Goal: Task Accomplishment & Management: Use online tool/utility

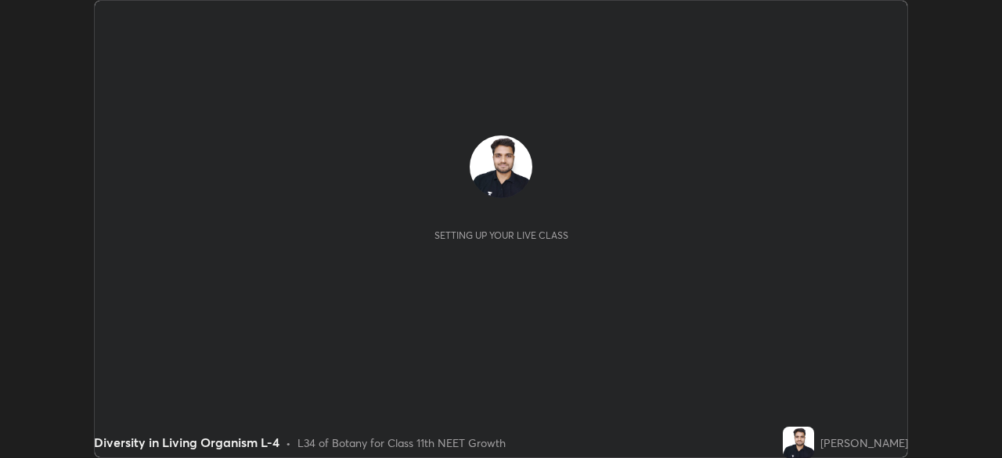
scroll to position [458, 1002]
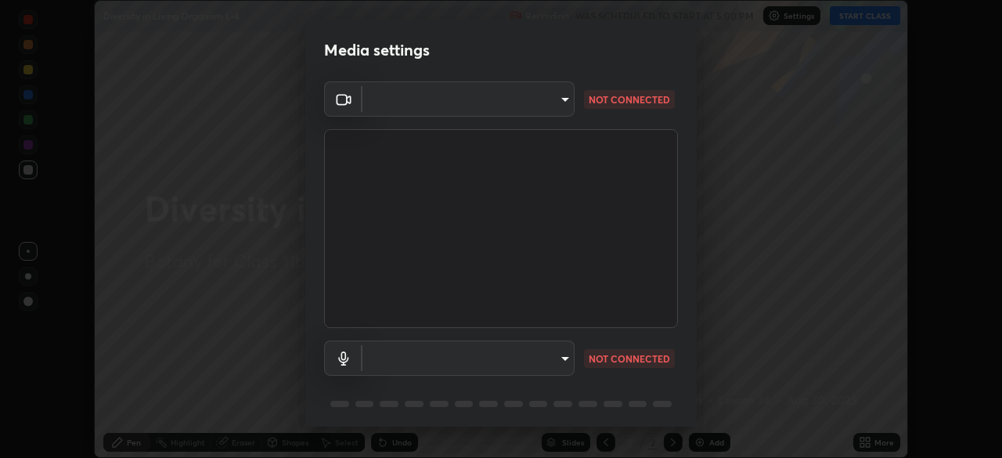
type input "265152de0e8e31cd1a08736f08d96e251db1da66768f1e18f24293cfb93b1c6b"
type input "f0ec41ce5857ee22cbc432ffd6960c685542cc460f89f994134210e29fbfac7b"
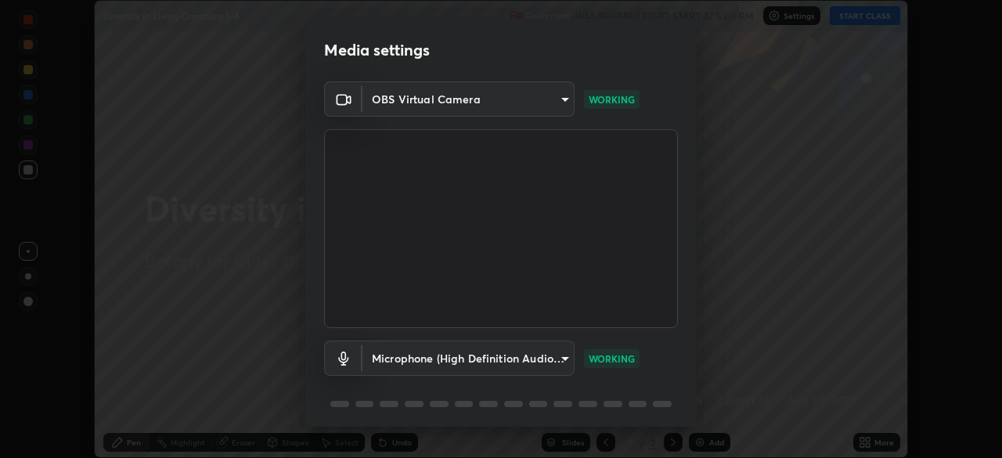
scroll to position [56, 0]
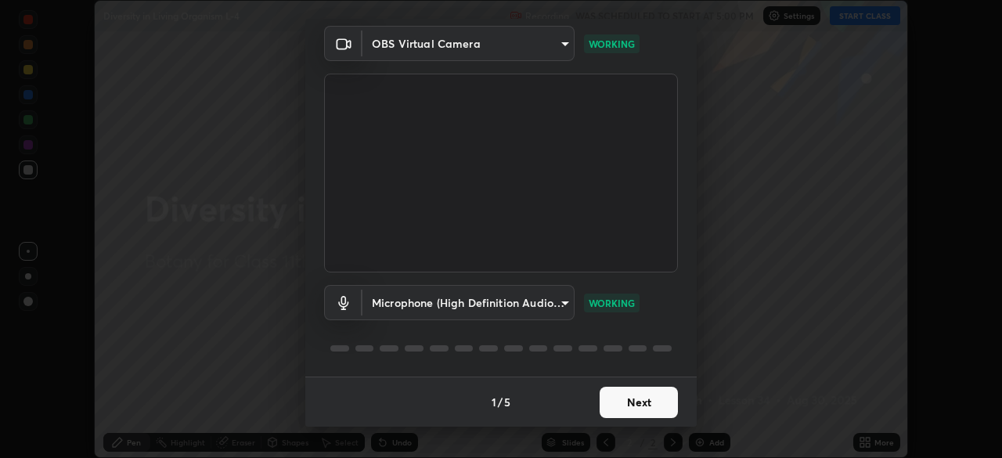
click at [642, 400] on button "Next" at bounding box center [638, 402] width 78 height 31
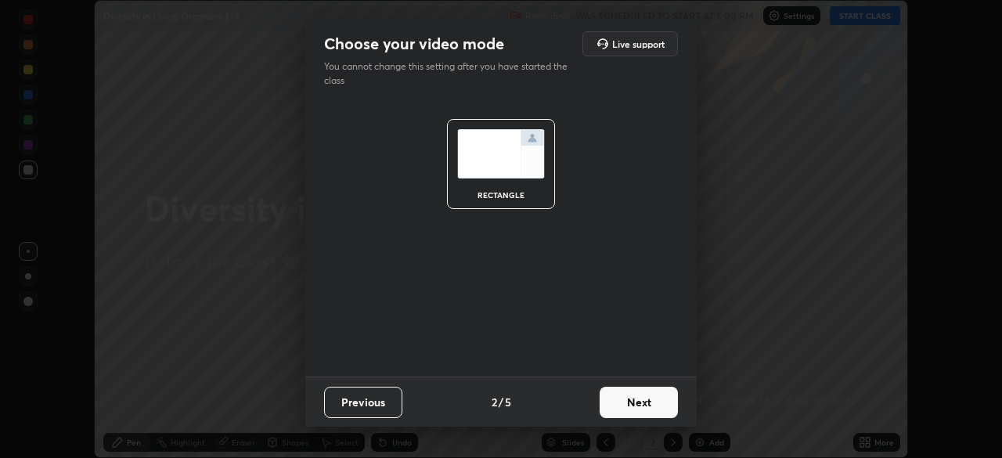
click at [646, 402] on button "Next" at bounding box center [638, 402] width 78 height 31
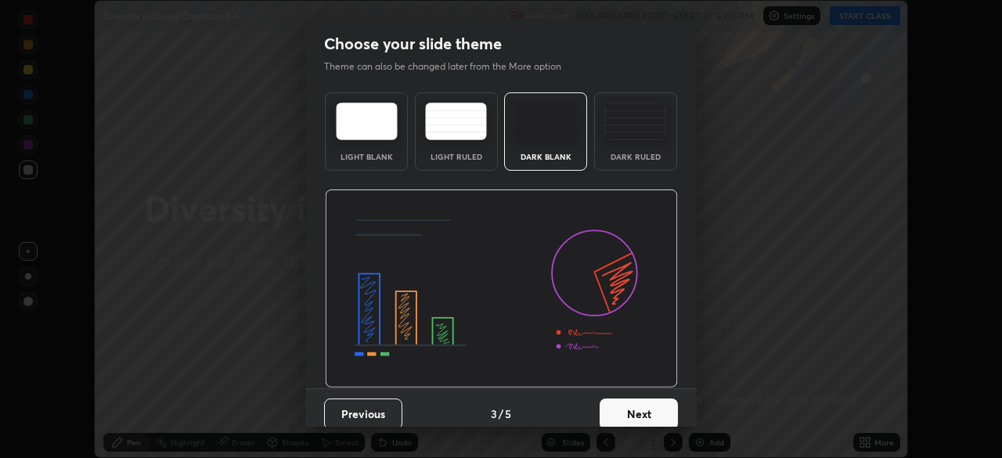
click at [650, 403] on button "Next" at bounding box center [638, 413] width 78 height 31
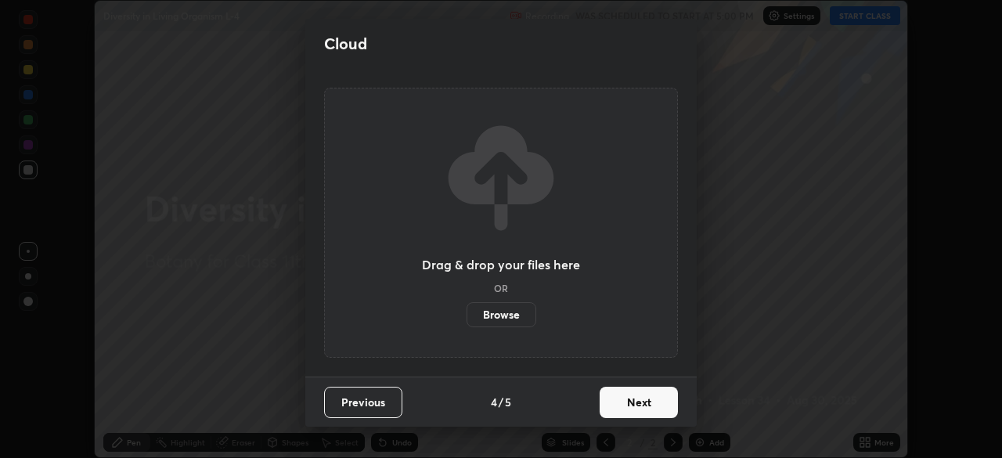
click at [651, 402] on button "Next" at bounding box center [638, 402] width 78 height 31
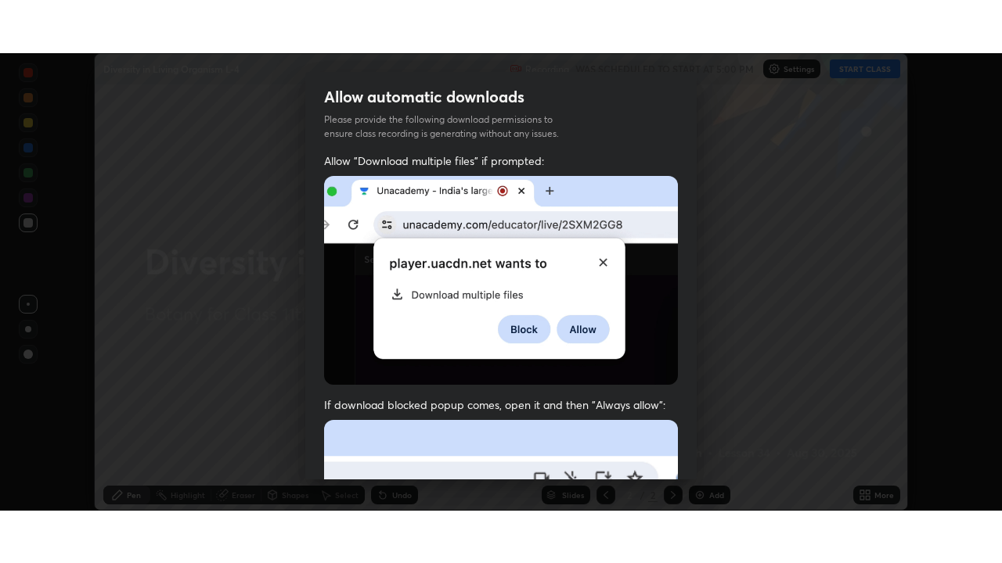
scroll to position [375, 0]
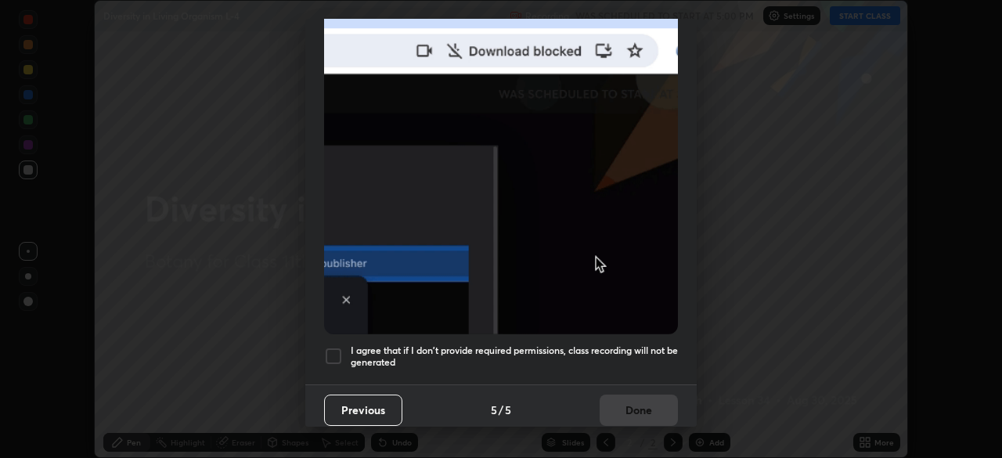
click at [625, 347] on h5 "I agree that if I don't provide required permissions, class recording will not …" at bounding box center [514, 356] width 327 height 24
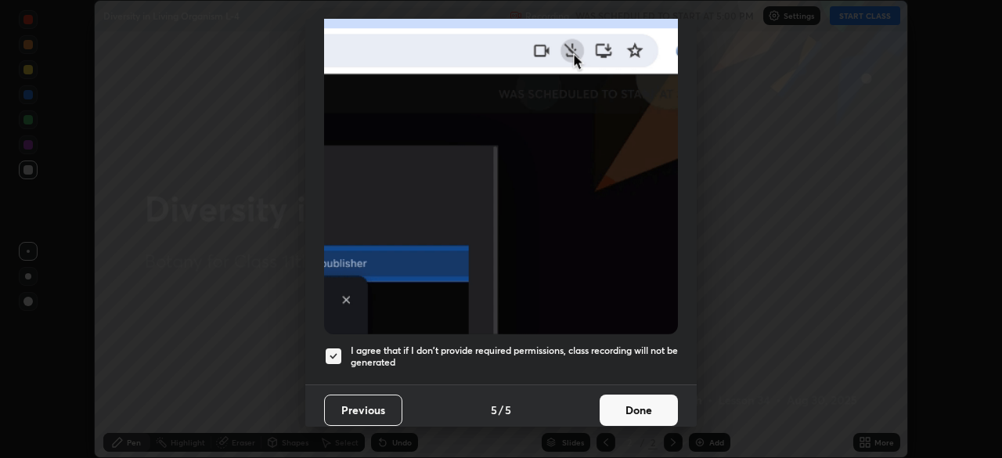
click at [637, 401] on button "Done" at bounding box center [638, 409] width 78 height 31
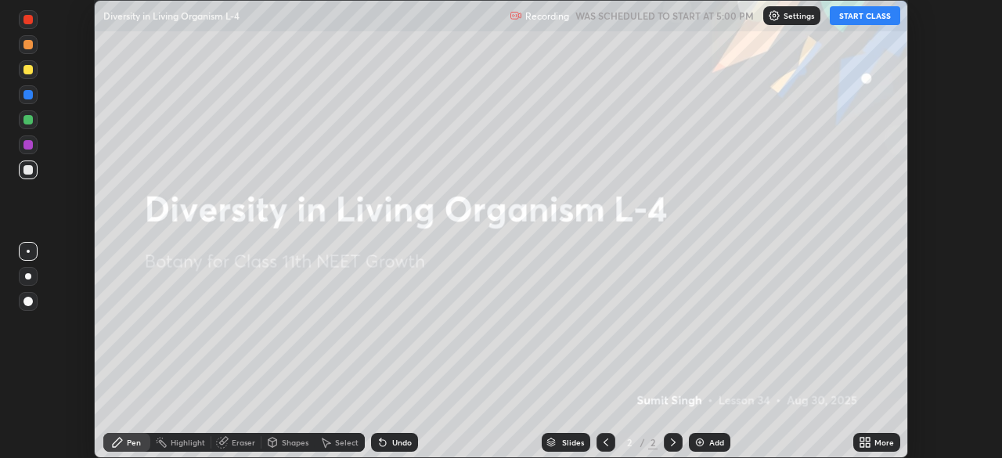
click at [878, 445] on div "More" at bounding box center [884, 442] width 20 height 8
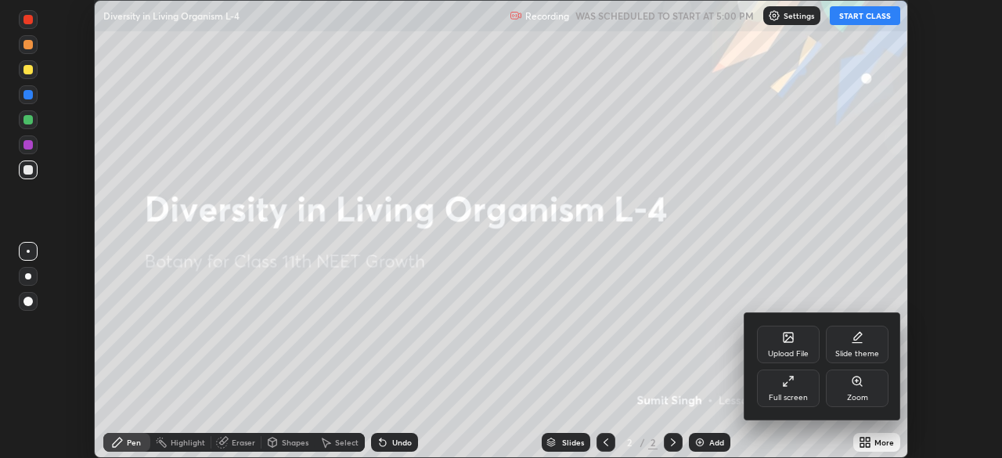
click at [812, 384] on div "Full screen" at bounding box center [788, 388] width 63 height 38
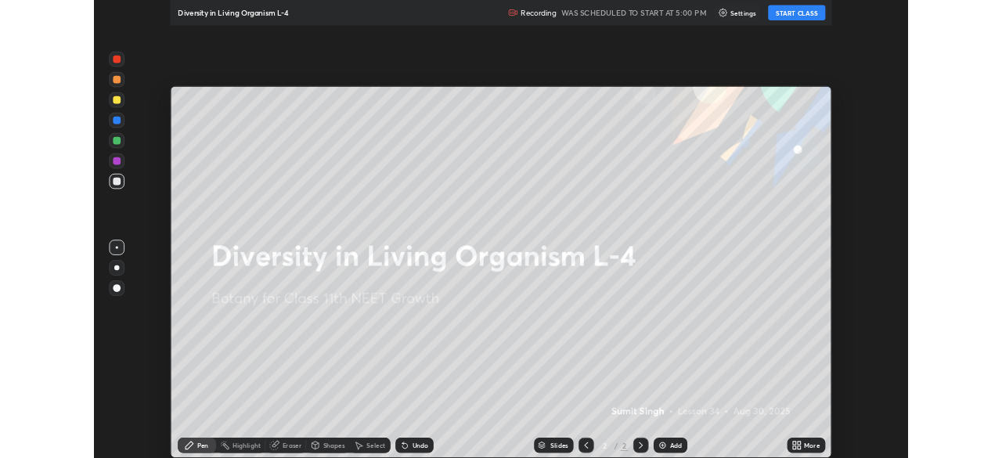
scroll to position [563, 1002]
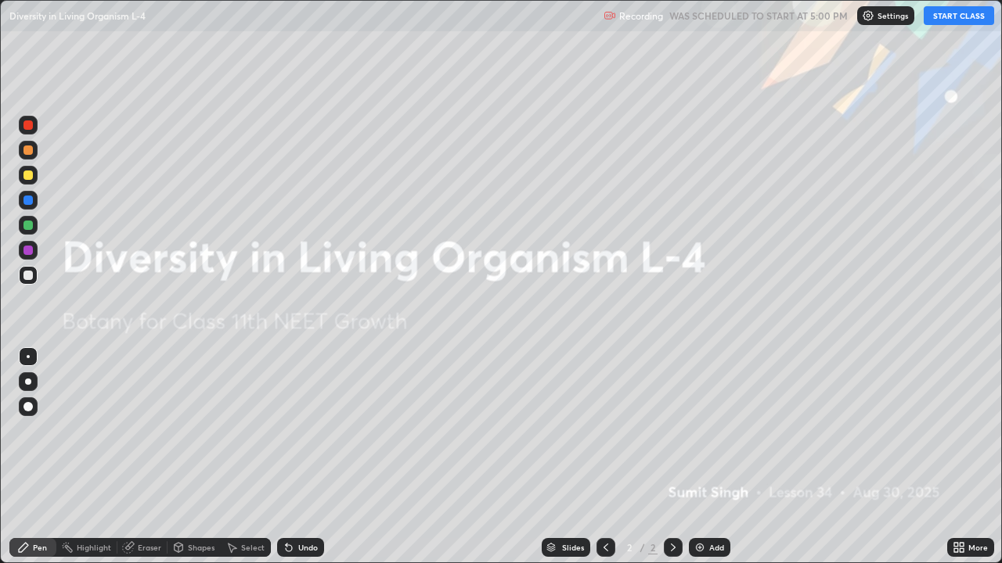
click at [950, 19] on button "START CLASS" at bounding box center [958, 15] width 70 height 19
click at [714, 457] on div "Add" at bounding box center [716, 548] width 15 height 8
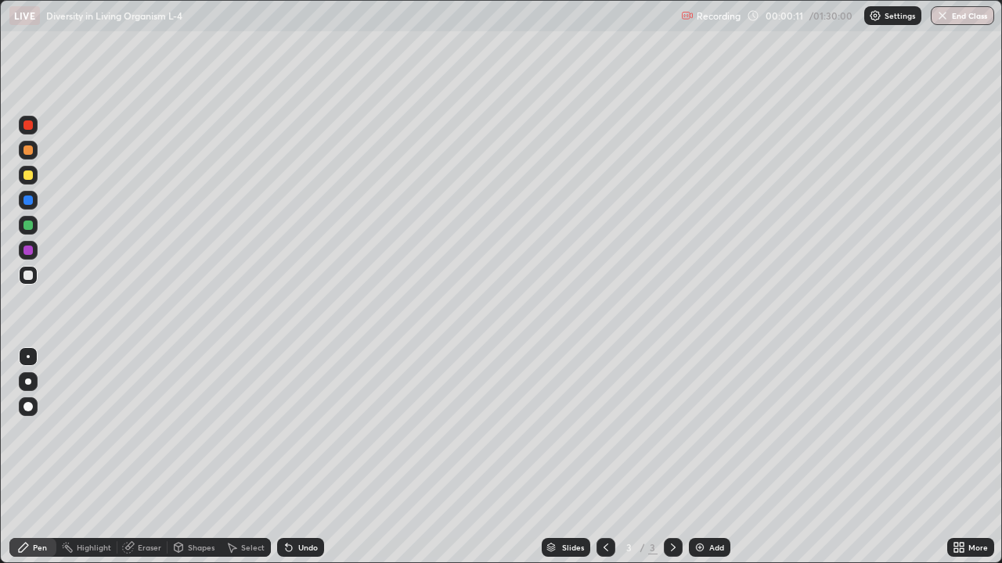
click at [28, 382] on div at bounding box center [28, 382] width 6 height 6
click at [31, 177] on div at bounding box center [27, 175] width 9 height 9
click at [28, 151] on div at bounding box center [27, 150] width 9 height 9
click at [308, 457] on div "Undo" at bounding box center [300, 547] width 47 height 19
click at [304, 457] on div "Undo" at bounding box center [300, 547] width 47 height 19
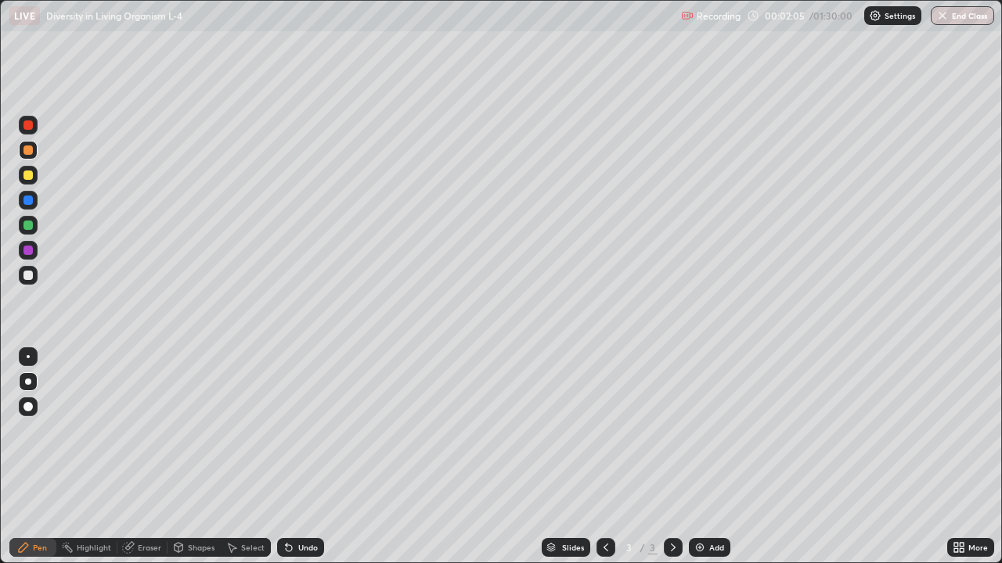
click at [32, 175] on div at bounding box center [27, 175] width 9 height 9
click at [31, 225] on div at bounding box center [27, 225] width 9 height 9
click at [300, 457] on div "Undo" at bounding box center [308, 548] width 20 height 8
click at [293, 457] on icon at bounding box center [289, 548] width 13 height 13
click at [292, 457] on icon at bounding box center [289, 548] width 13 height 13
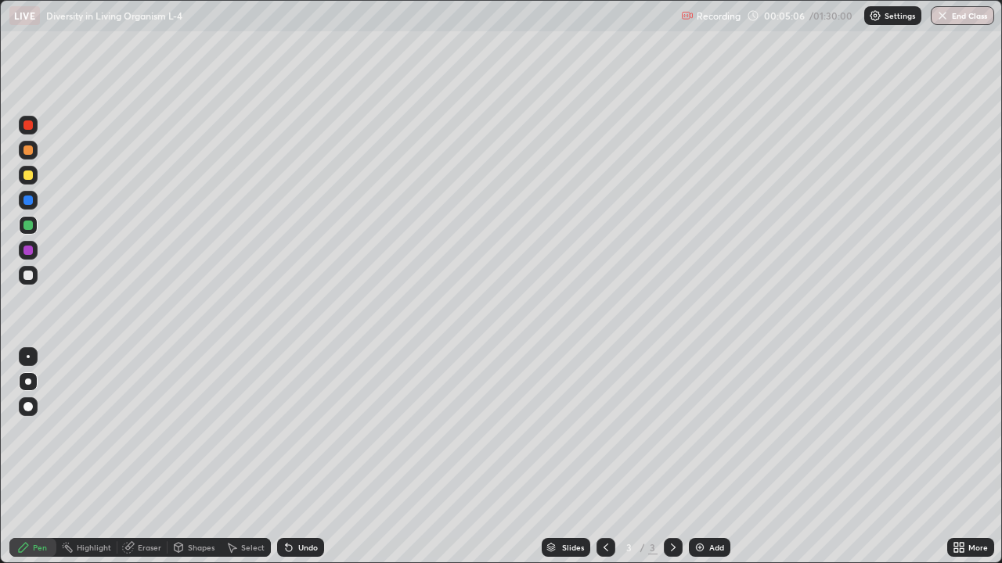
click at [289, 457] on icon at bounding box center [289, 548] width 6 height 6
click at [290, 457] on icon at bounding box center [289, 548] width 13 height 13
click at [301, 457] on div "Undo" at bounding box center [308, 548] width 20 height 8
click at [298, 457] on div "Undo" at bounding box center [300, 547] width 47 height 19
click at [298, 457] on div "Undo" at bounding box center [308, 548] width 20 height 8
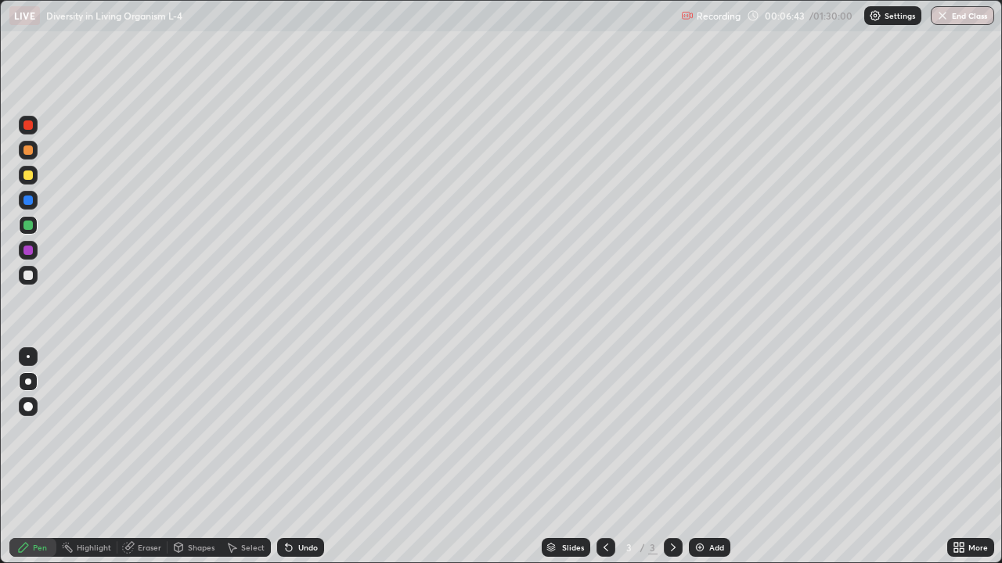
click at [301, 457] on div "Undo" at bounding box center [308, 548] width 20 height 8
click at [298, 457] on div "Undo" at bounding box center [308, 548] width 20 height 8
click at [295, 457] on div "Undo" at bounding box center [300, 547] width 47 height 19
click at [298, 457] on div "Undo" at bounding box center [308, 548] width 20 height 8
click at [300, 457] on div "Undo" at bounding box center [308, 548] width 20 height 8
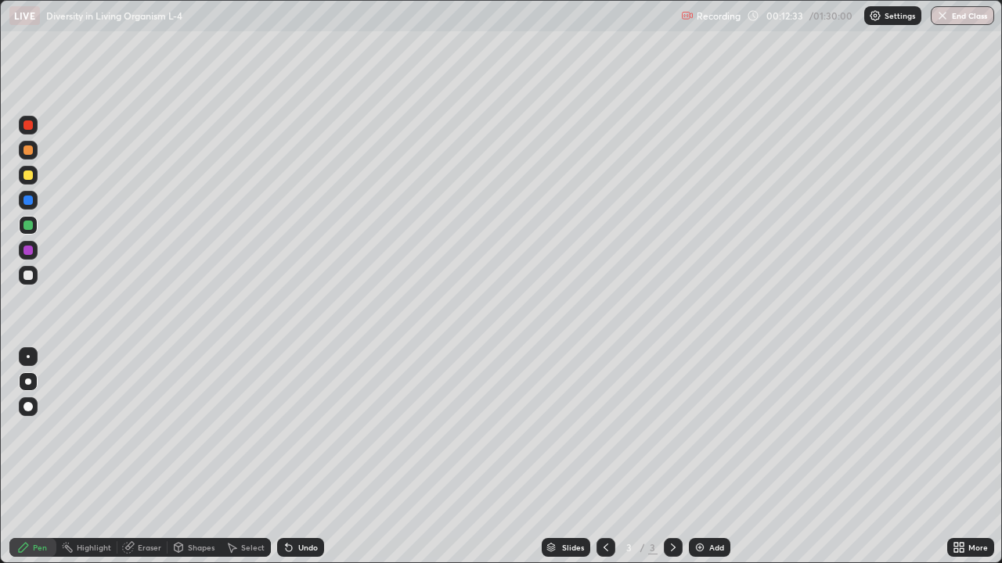
click at [29, 275] on div at bounding box center [27, 275] width 9 height 9
click at [709, 457] on div "Add" at bounding box center [716, 548] width 15 height 8
click at [32, 178] on div at bounding box center [28, 175] width 19 height 19
click at [36, 149] on div at bounding box center [28, 150] width 19 height 19
click at [28, 176] on div at bounding box center [27, 175] width 9 height 9
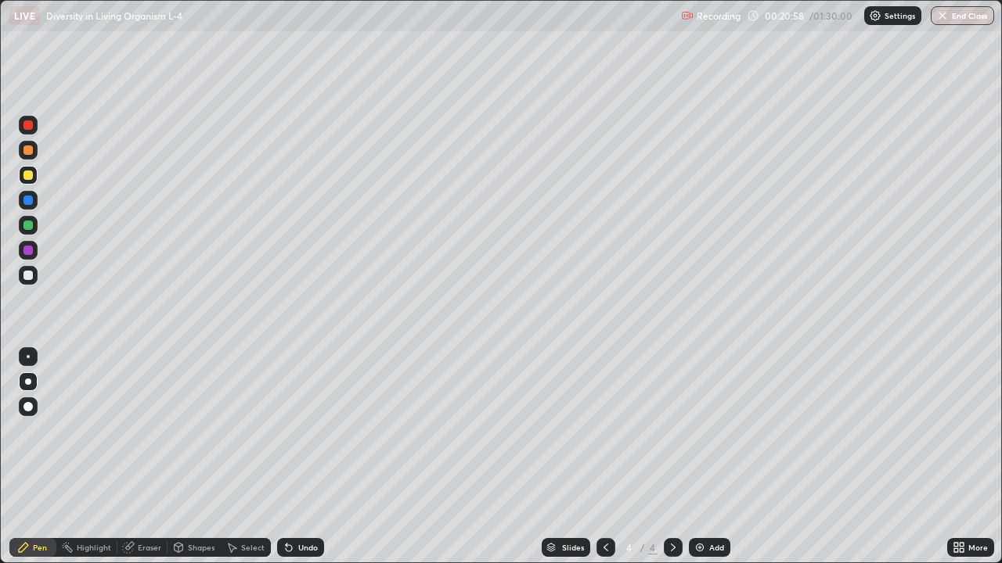
click at [31, 275] on div at bounding box center [27, 275] width 9 height 9
click at [603, 457] on icon at bounding box center [605, 548] width 13 height 13
click at [671, 457] on icon at bounding box center [673, 548] width 13 height 13
click at [31, 177] on div at bounding box center [27, 175] width 9 height 9
click at [28, 276] on div at bounding box center [27, 275] width 9 height 9
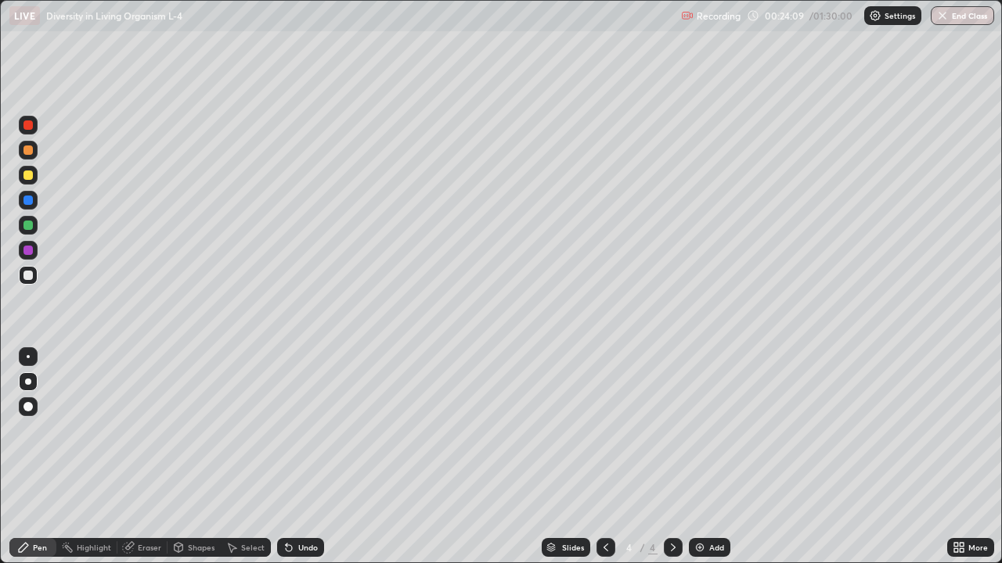
click at [142, 457] on div "Eraser" at bounding box center [149, 548] width 23 height 8
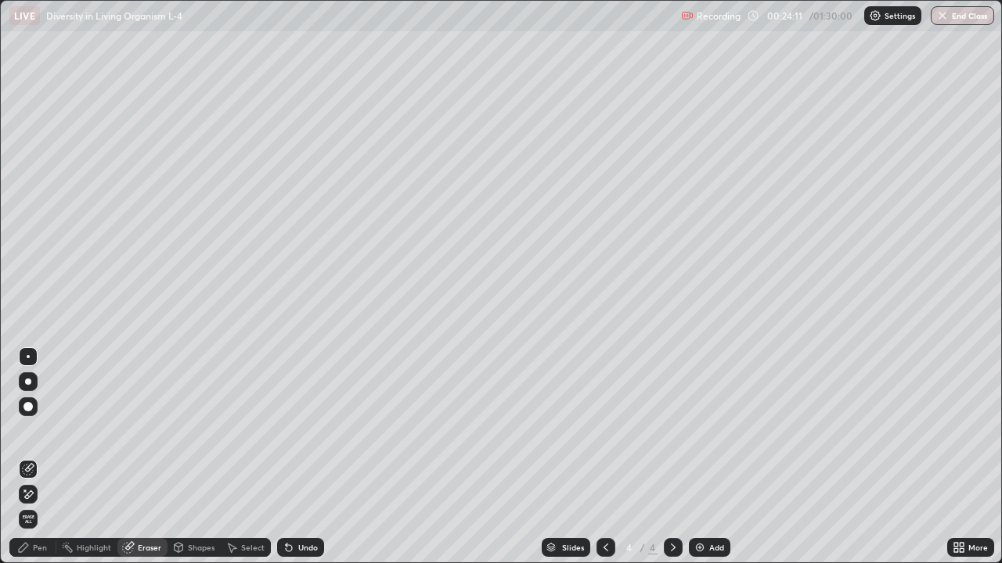
click at [35, 457] on div "Pen" at bounding box center [32, 547] width 47 height 19
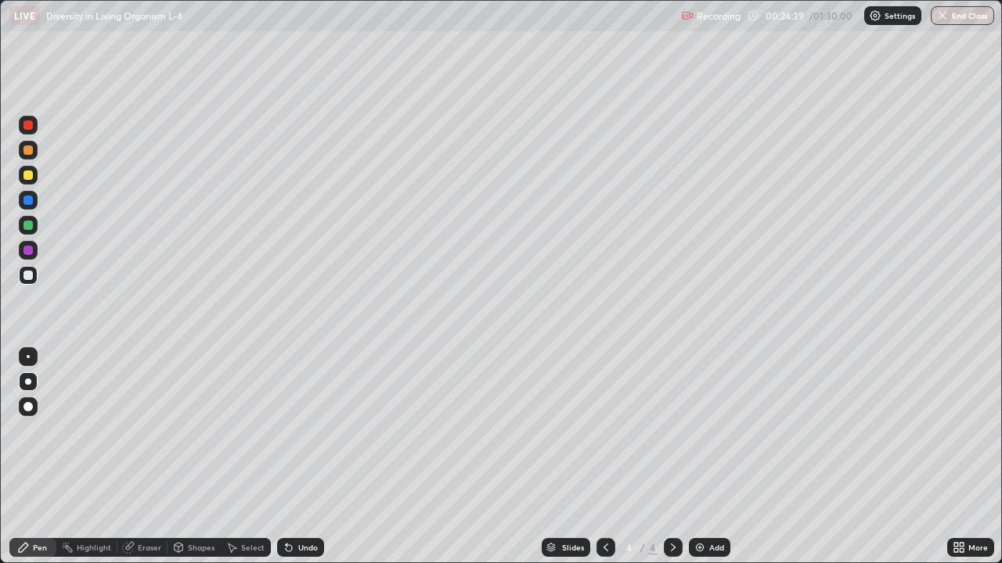
click at [30, 275] on div at bounding box center [27, 275] width 9 height 9
click at [300, 457] on div "Undo" at bounding box center [300, 547] width 47 height 19
click at [304, 457] on div "Undo" at bounding box center [300, 547] width 47 height 19
click at [303, 457] on div "Undo" at bounding box center [300, 547] width 47 height 19
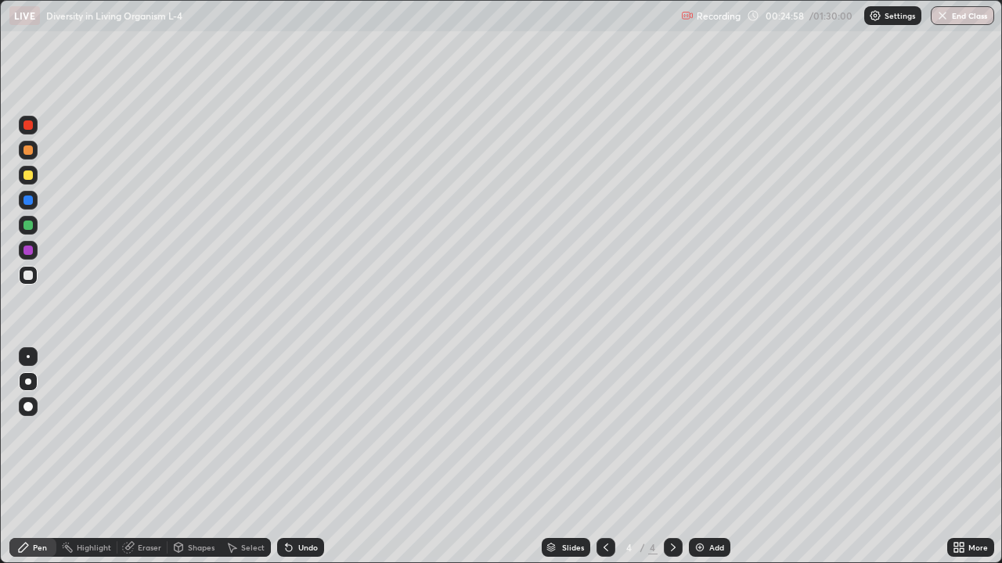
click at [302, 457] on div "Undo" at bounding box center [308, 548] width 20 height 8
click at [298, 457] on div "Undo" at bounding box center [308, 548] width 20 height 8
click at [28, 176] on div at bounding box center [27, 175] width 9 height 9
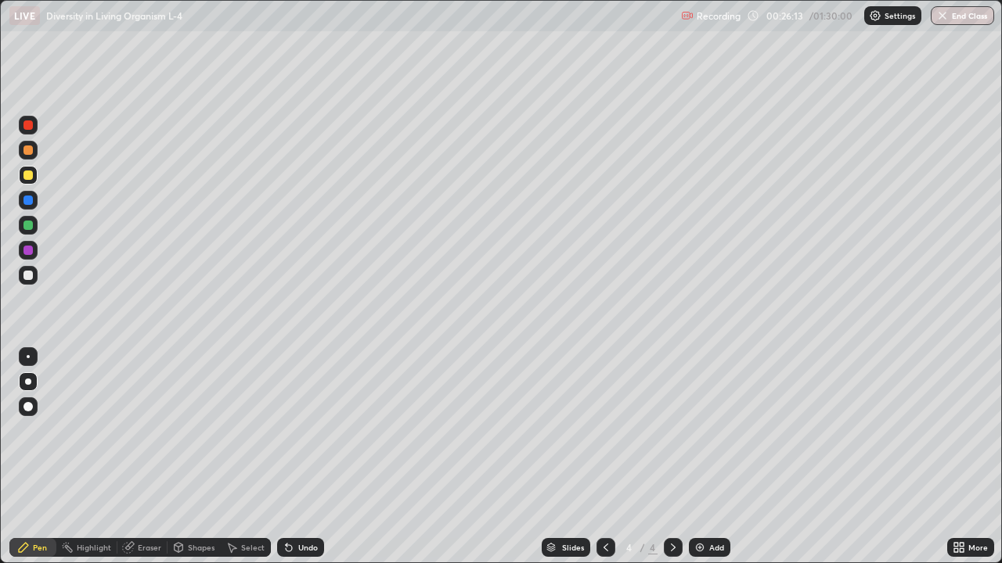
click at [29, 275] on div at bounding box center [27, 275] width 9 height 9
click at [308, 457] on div "Undo" at bounding box center [300, 547] width 47 height 19
click at [306, 457] on div "Undo" at bounding box center [308, 548] width 20 height 8
click at [304, 457] on div "Undo" at bounding box center [308, 548] width 20 height 8
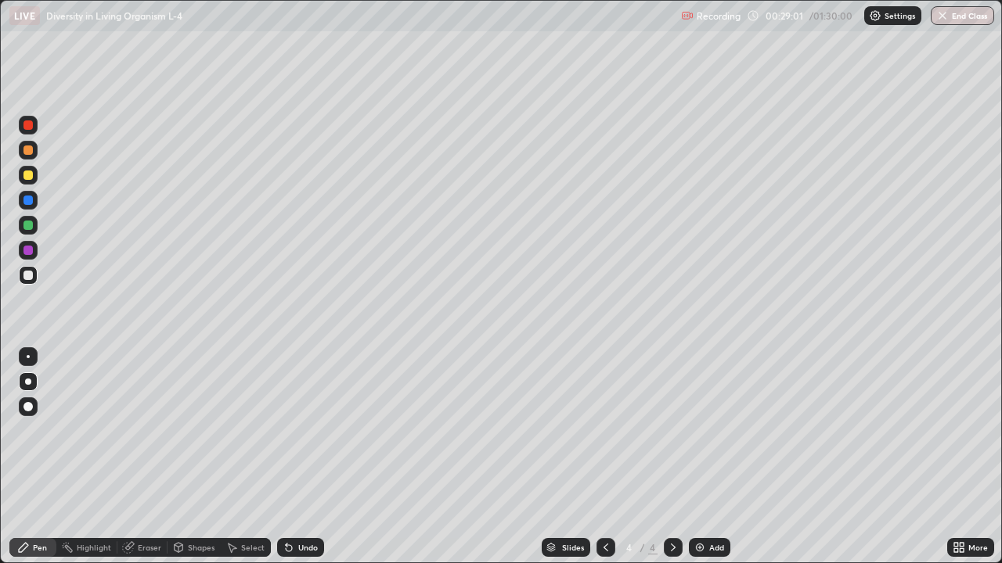
click at [709, 457] on div "Add" at bounding box center [716, 548] width 15 height 8
click at [972, 457] on div "More" at bounding box center [978, 548] width 20 height 8
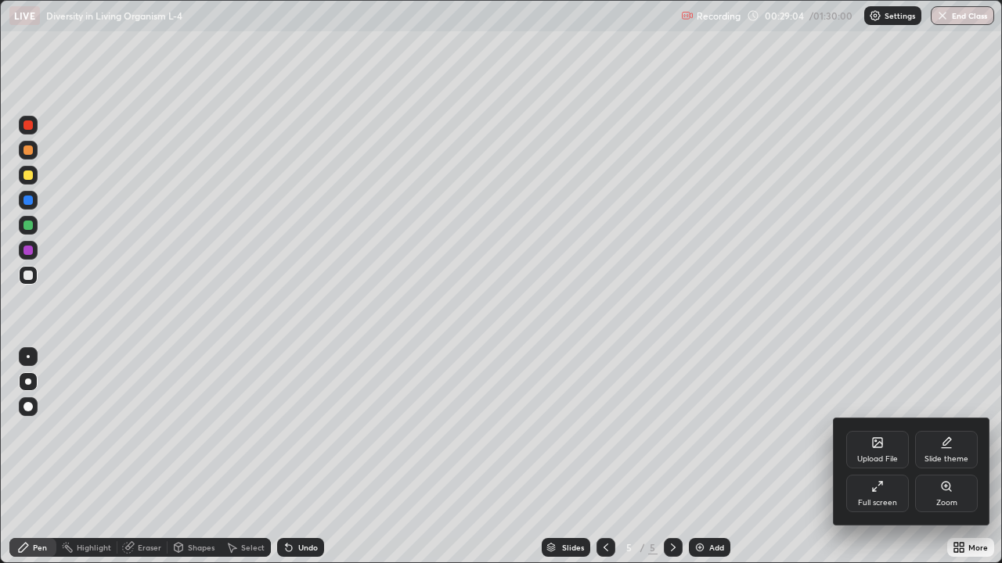
click at [884, 457] on div "Full screen" at bounding box center [877, 503] width 39 height 8
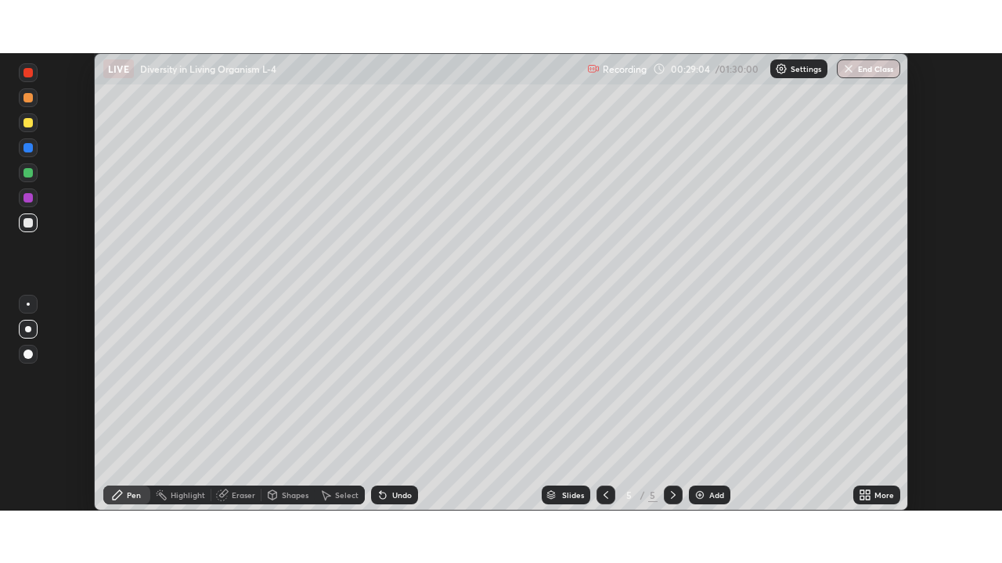
scroll to position [77800, 77256]
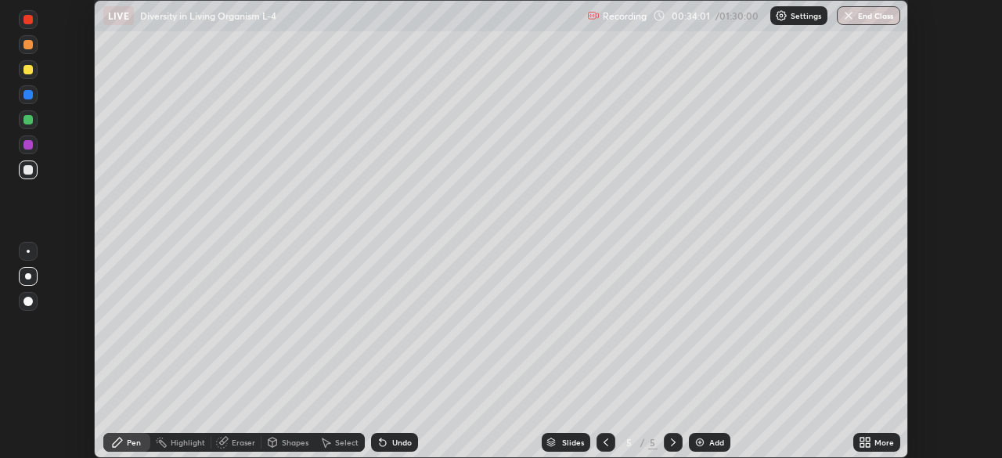
click at [28, 276] on div at bounding box center [28, 276] width 6 height 6
click at [876, 441] on div "More" at bounding box center [884, 442] width 20 height 8
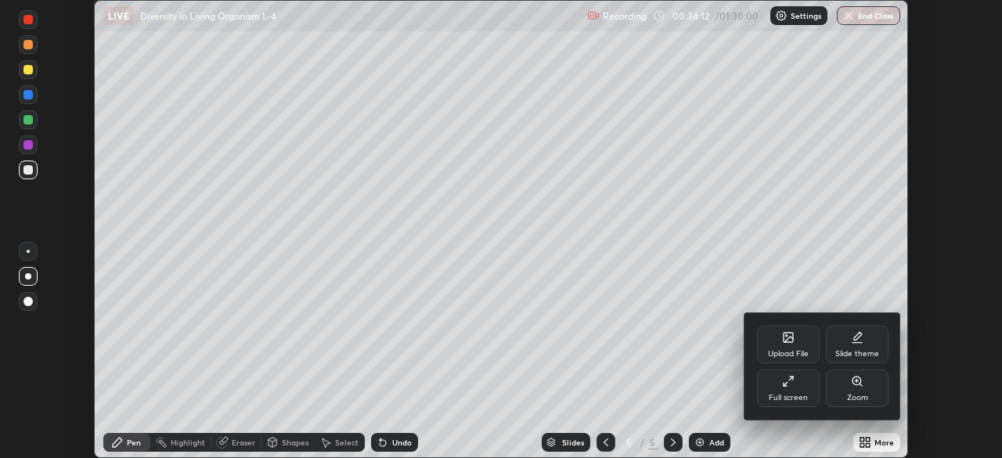
click at [794, 388] on div "Full screen" at bounding box center [788, 388] width 63 height 38
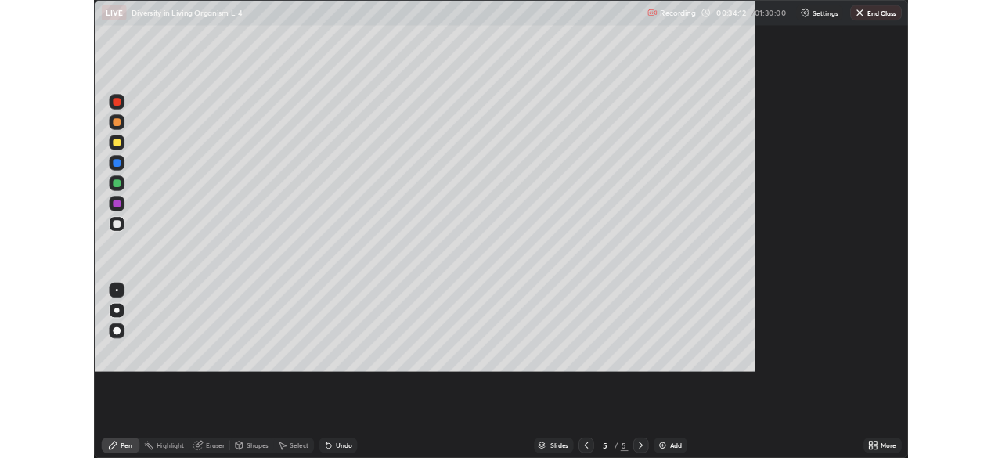
scroll to position [563, 1002]
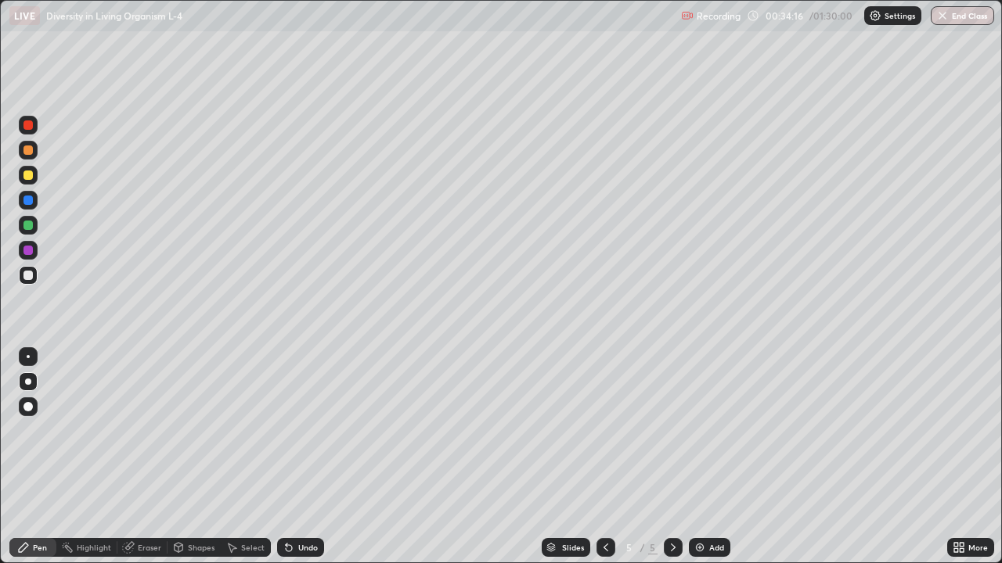
click at [29, 175] on div at bounding box center [27, 175] width 9 height 9
click at [291, 457] on icon at bounding box center [289, 548] width 13 height 13
click at [293, 457] on div "Undo" at bounding box center [300, 547] width 47 height 19
click at [292, 457] on icon at bounding box center [289, 548] width 13 height 13
click at [286, 457] on icon at bounding box center [287, 545] width 2 height 2
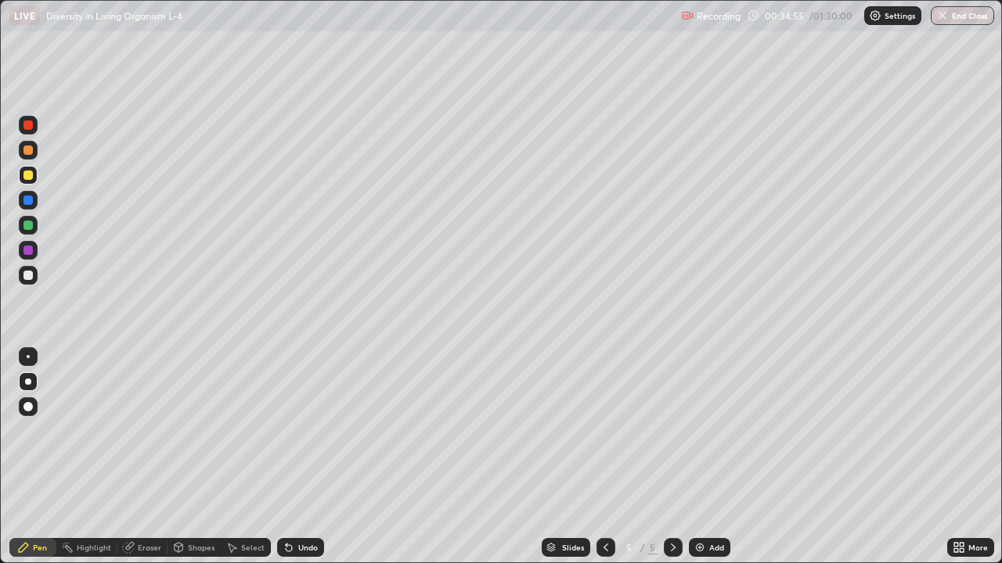
click at [286, 457] on icon at bounding box center [287, 545] width 2 height 2
click at [283, 457] on icon at bounding box center [289, 548] width 13 height 13
click at [280, 457] on div "Undo" at bounding box center [300, 547] width 47 height 19
click at [268, 457] on div "Select" at bounding box center [246, 547] width 50 height 31
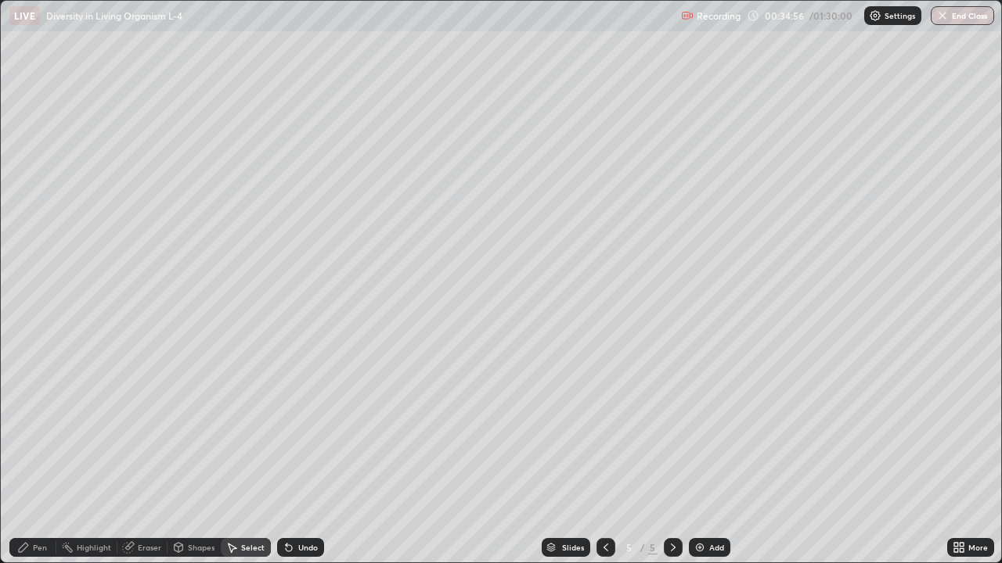
click at [279, 457] on div "Undo" at bounding box center [300, 547] width 47 height 19
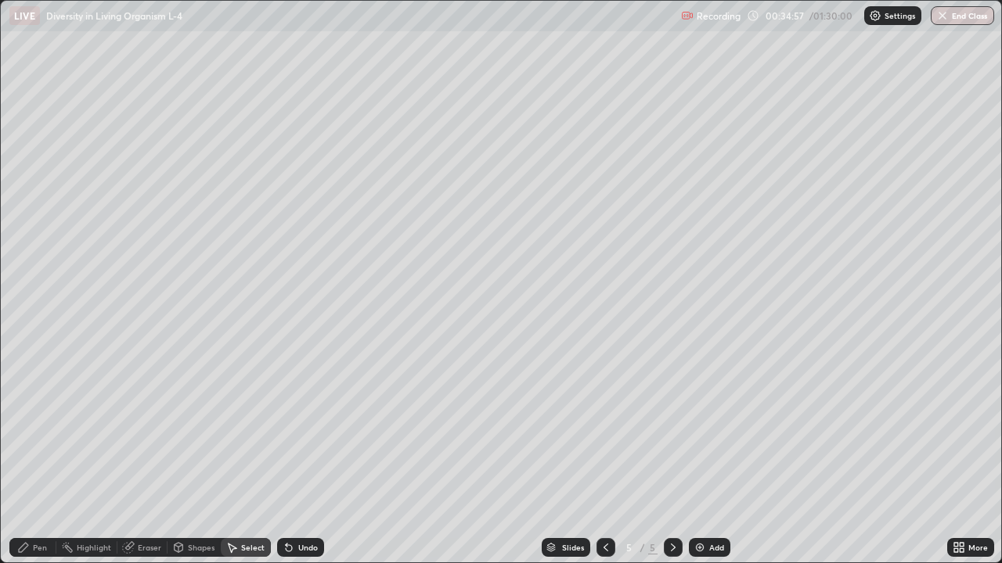
click at [280, 457] on div "Undo" at bounding box center [300, 547] width 47 height 19
click at [279, 457] on div "Undo" at bounding box center [300, 547] width 47 height 19
click at [280, 457] on div "Undo" at bounding box center [300, 547] width 47 height 19
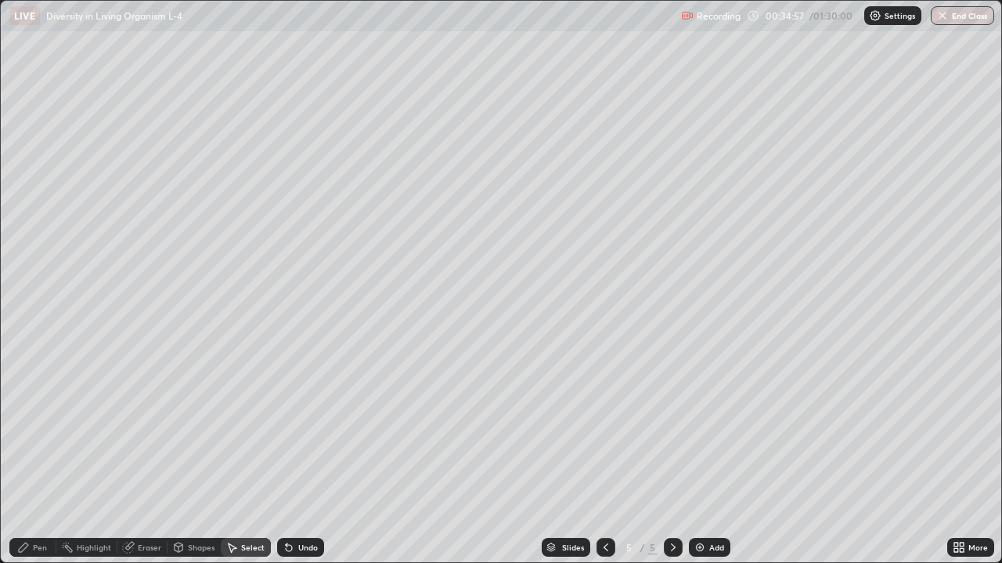
click at [280, 457] on div "Undo" at bounding box center [300, 547] width 47 height 19
click at [281, 457] on div "Undo" at bounding box center [300, 547] width 47 height 19
click at [282, 457] on div "Undo" at bounding box center [300, 547] width 47 height 19
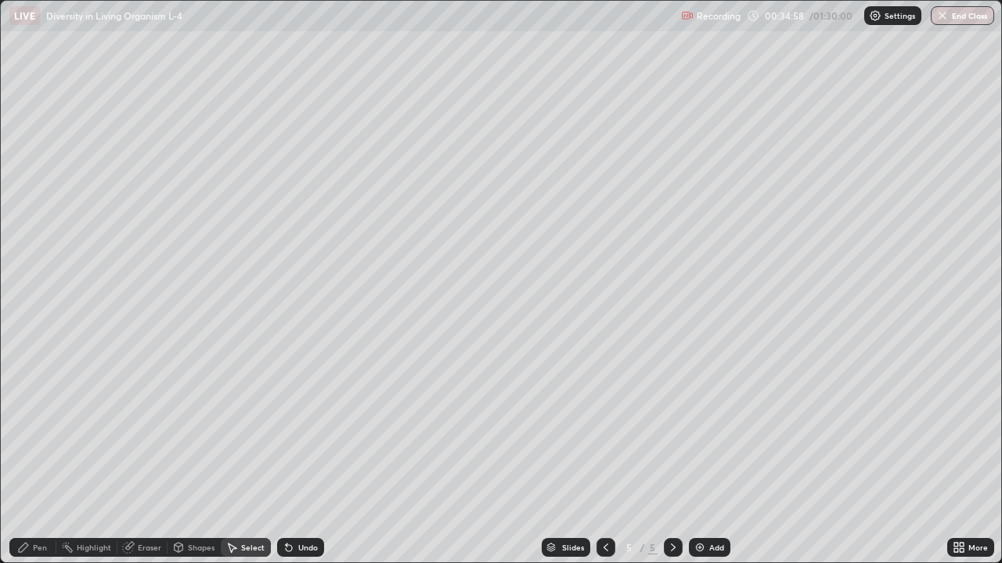
click at [282, 457] on div "Undo" at bounding box center [300, 547] width 47 height 19
click at [281, 457] on div "Undo" at bounding box center [300, 547] width 47 height 19
click at [279, 457] on div "Undo" at bounding box center [297, 547] width 53 height 31
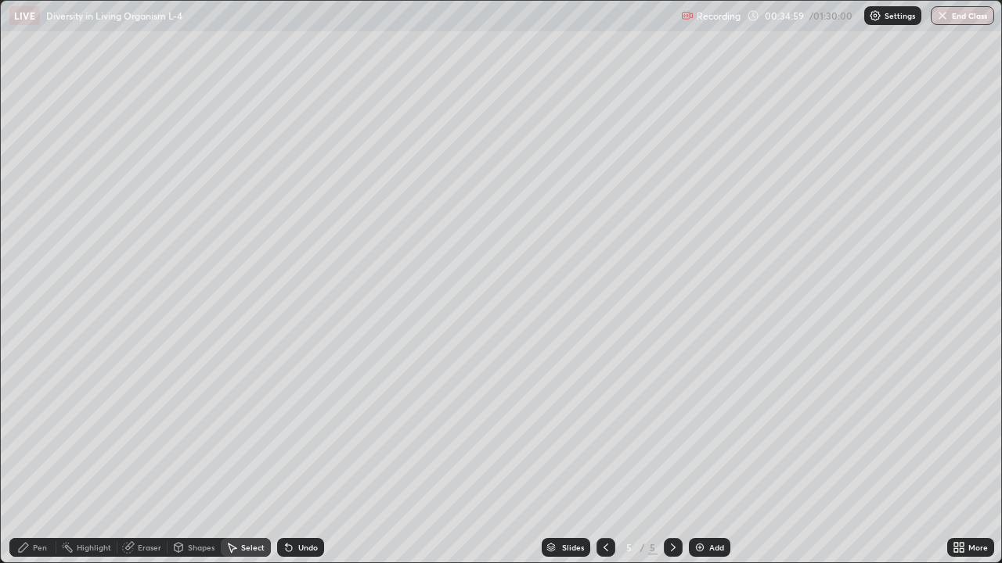
click at [278, 457] on div "Undo" at bounding box center [297, 547] width 53 height 31
click at [277, 457] on div "Undo" at bounding box center [297, 547] width 53 height 31
click at [44, 457] on div "Pen" at bounding box center [32, 547] width 47 height 19
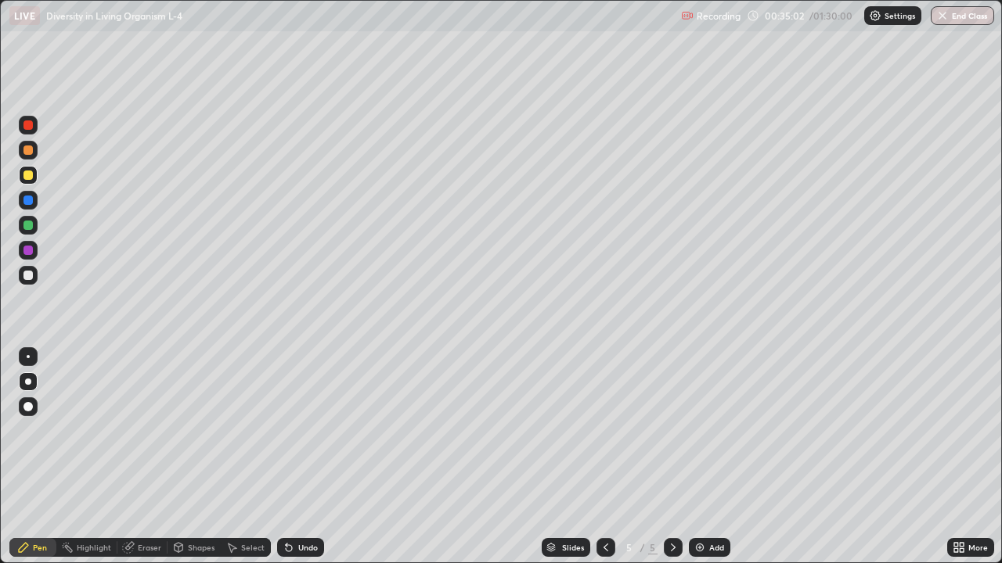
click at [29, 273] on div at bounding box center [27, 275] width 9 height 9
click at [307, 457] on div "Undo" at bounding box center [308, 548] width 20 height 8
click at [299, 457] on div "Undo" at bounding box center [308, 548] width 20 height 8
click at [29, 225] on div at bounding box center [27, 225] width 9 height 9
click at [32, 279] on div at bounding box center [28, 275] width 19 height 19
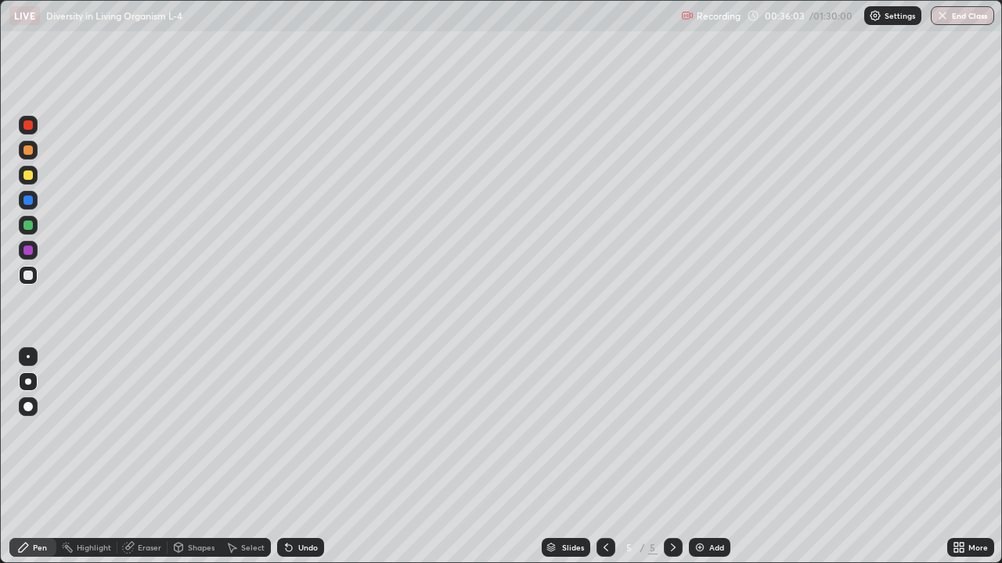
click at [32, 228] on div at bounding box center [27, 225] width 9 height 9
click at [28, 276] on div at bounding box center [27, 275] width 9 height 9
click at [31, 254] on div at bounding box center [28, 250] width 19 height 19
click at [31, 133] on div at bounding box center [28, 125] width 19 height 19
click at [32, 175] on div at bounding box center [27, 175] width 9 height 9
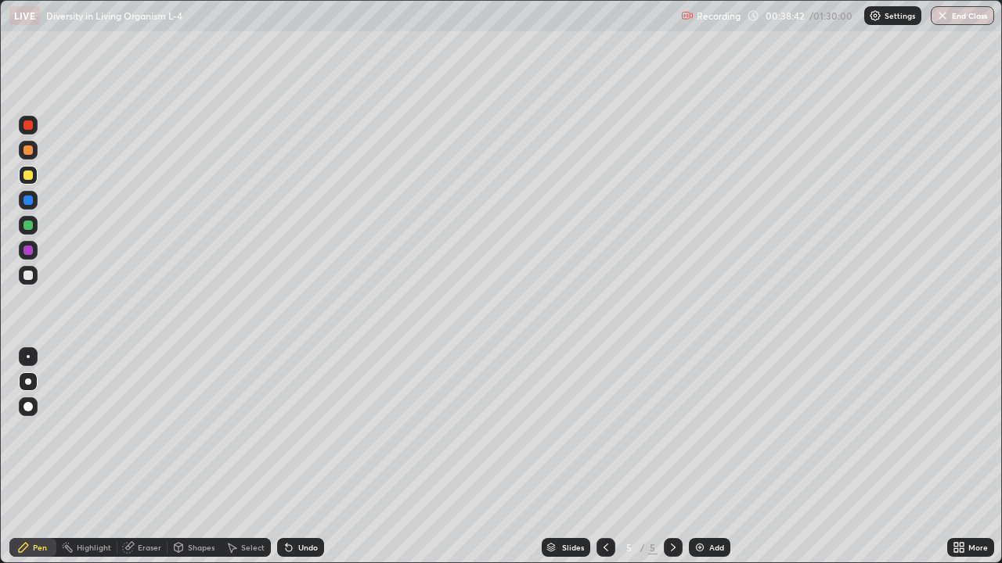
click at [29, 151] on div at bounding box center [27, 150] width 9 height 9
click at [29, 250] on div at bounding box center [27, 250] width 9 height 9
click at [304, 457] on div "Undo" at bounding box center [308, 548] width 20 height 8
click at [29, 225] on div at bounding box center [27, 225] width 9 height 9
click at [29, 275] on div at bounding box center [27, 275] width 9 height 9
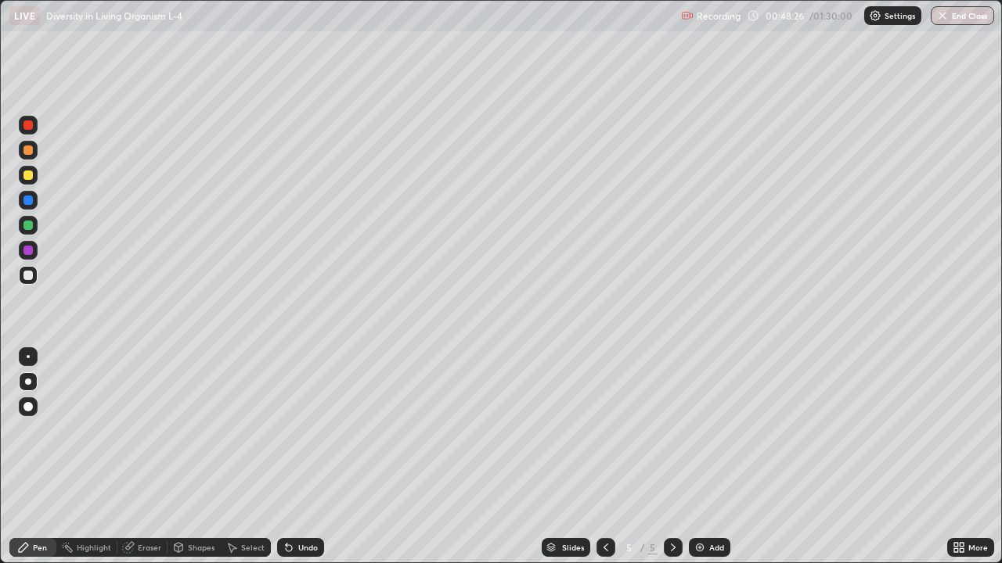
click at [709, 457] on div "Add" at bounding box center [716, 548] width 15 height 8
click at [29, 225] on div at bounding box center [27, 225] width 9 height 9
click at [956, 457] on icon at bounding box center [958, 548] width 13 height 13
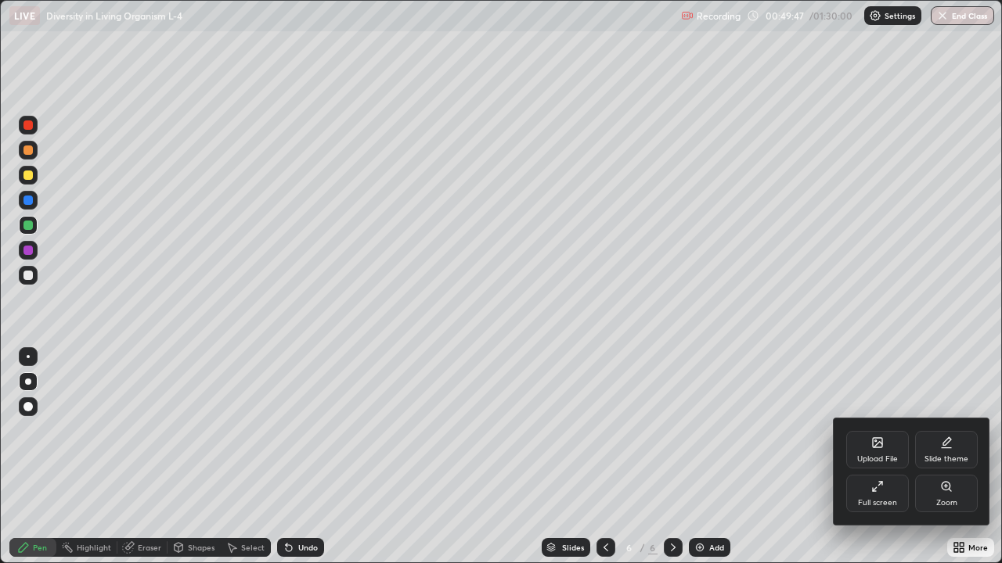
click at [868, 457] on div "Full screen" at bounding box center [877, 494] width 63 height 38
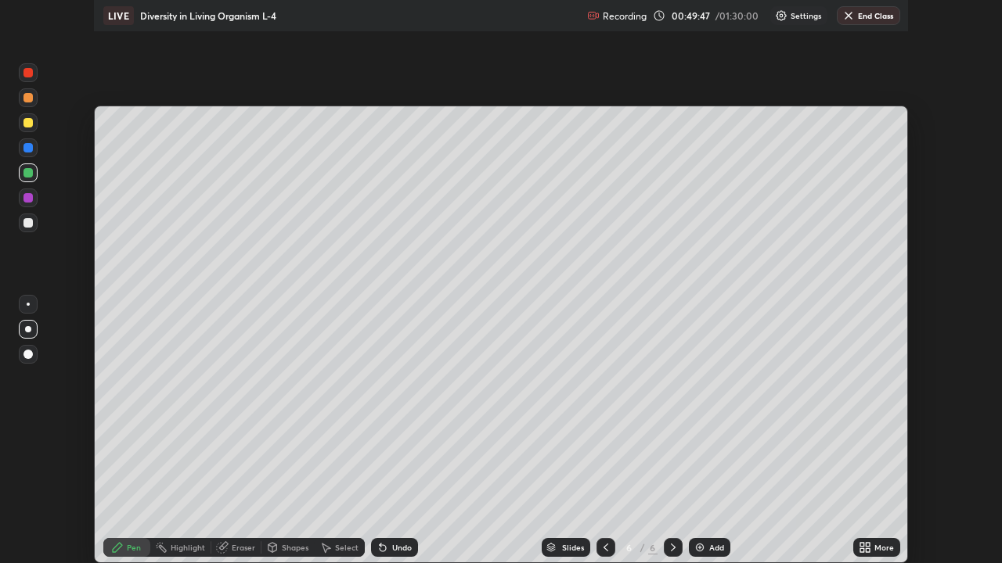
scroll to position [77800, 77256]
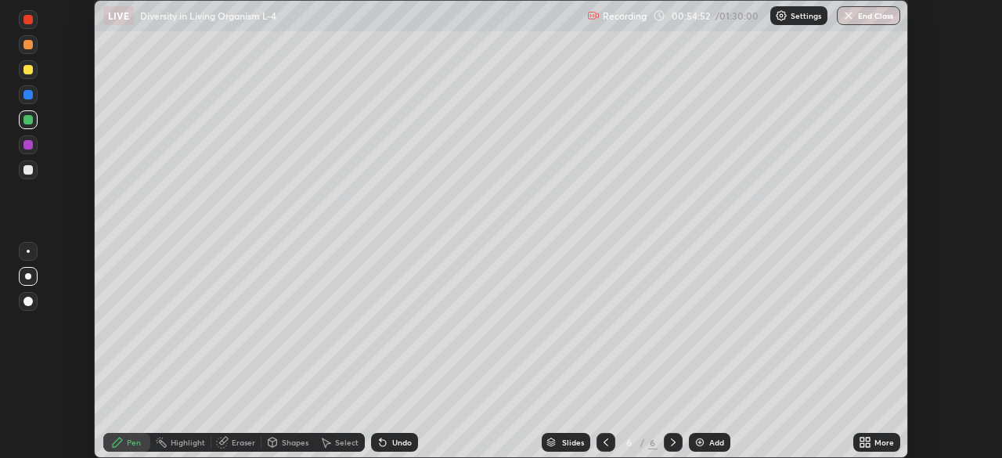
click at [863, 438] on icon at bounding box center [862, 439] width 4 height 4
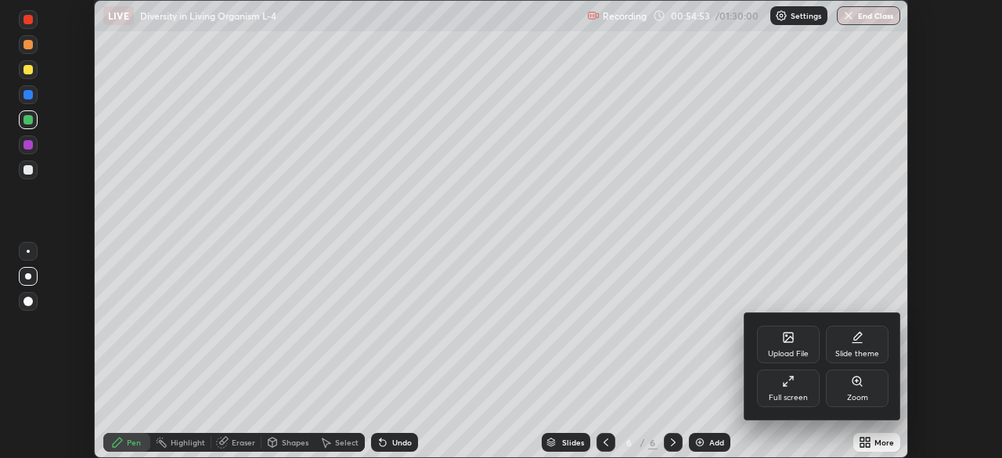
click at [804, 388] on div "Full screen" at bounding box center [788, 388] width 63 height 38
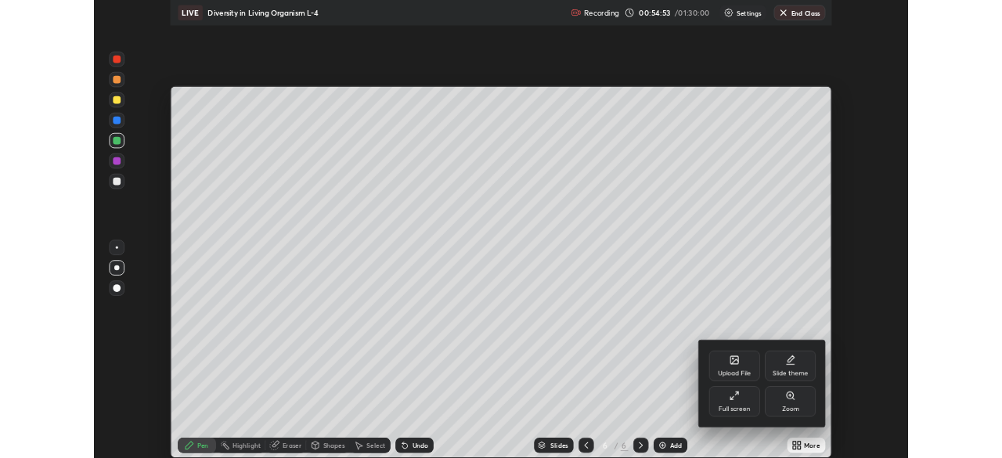
scroll to position [563, 1002]
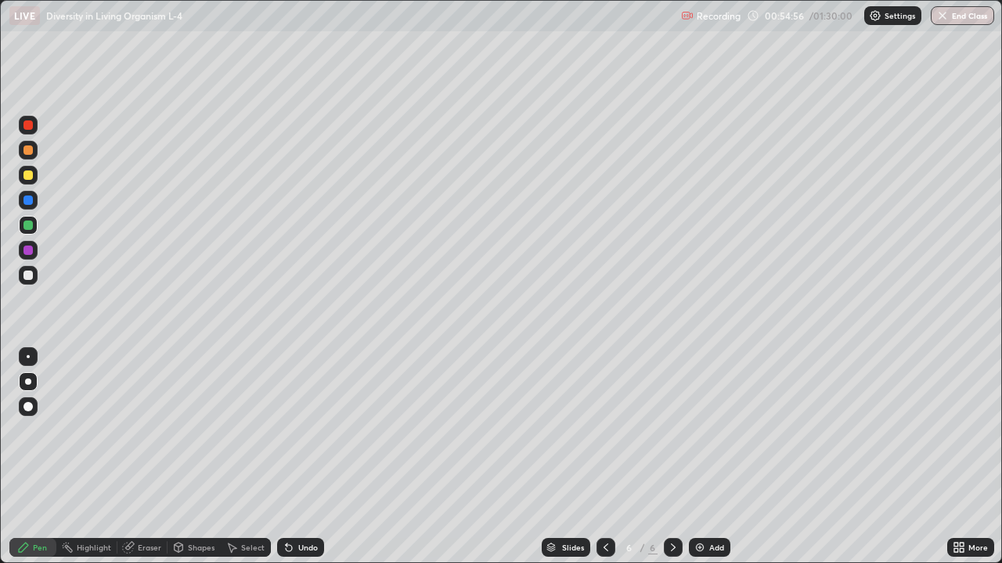
click at [596, 457] on div at bounding box center [605, 547] width 19 height 19
click at [667, 457] on div at bounding box center [673, 547] width 19 height 19
click at [30, 177] on div at bounding box center [27, 175] width 9 height 9
click at [301, 457] on div "Undo" at bounding box center [300, 547] width 47 height 19
click at [300, 457] on div "Undo" at bounding box center [300, 547] width 47 height 19
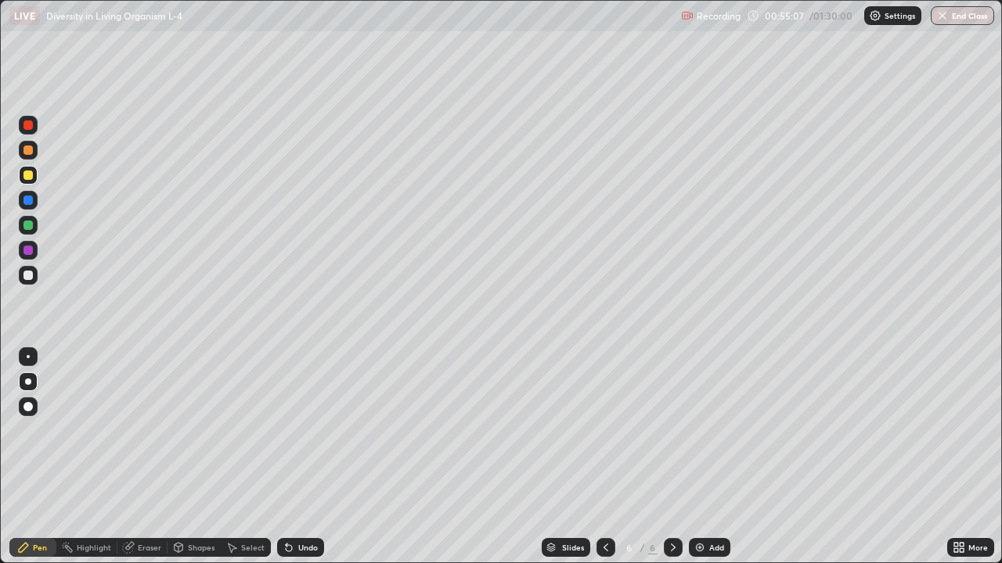
click at [296, 457] on div "Undo" at bounding box center [300, 547] width 47 height 19
click at [293, 457] on div "Undo" at bounding box center [300, 547] width 47 height 19
click at [286, 457] on icon at bounding box center [287, 545] width 2 height 2
click at [30, 201] on div at bounding box center [27, 200] width 9 height 9
click at [29, 224] on div at bounding box center [27, 225] width 9 height 9
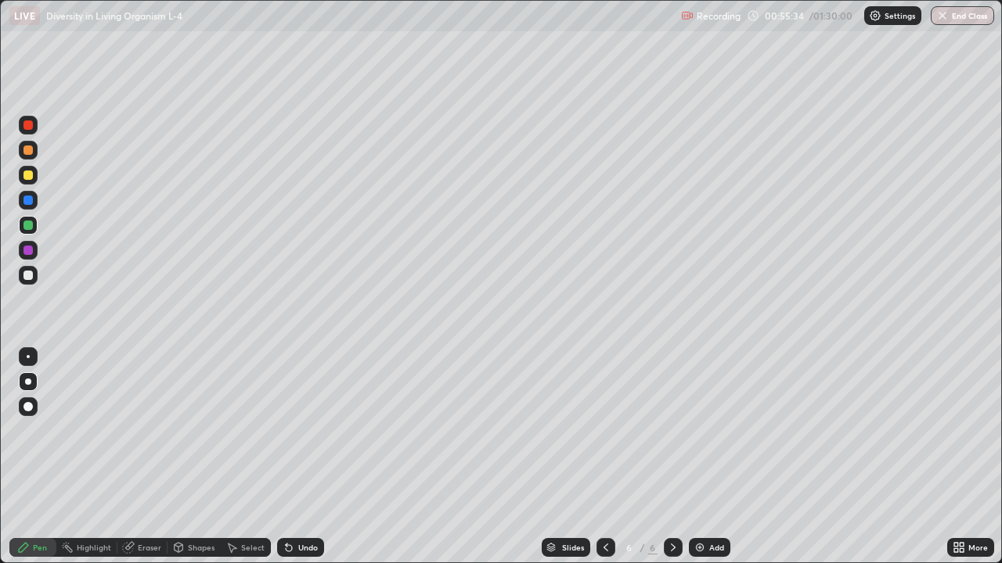
click at [29, 150] on div at bounding box center [27, 150] width 9 height 9
click at [293, 457] on div "Undo" at bounding box center [300, 547] width 47 height 19
click at [295, 457] on div "Undo" at bounding box center [300, 547] width 47 height 19
click at [297, 457] on div "Undo" at bounding box center [300, 547] width 47 height 19
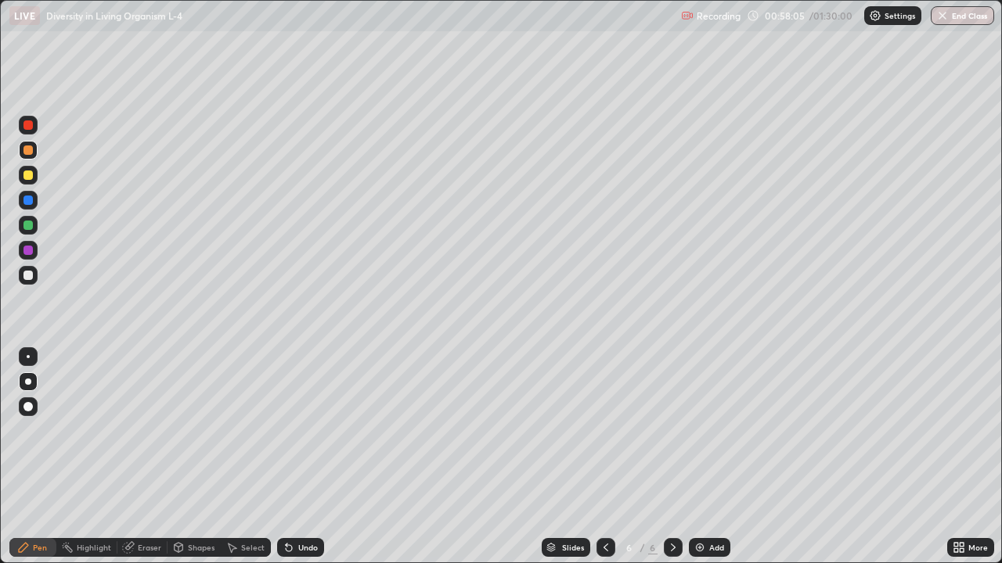
click at [303, 457] on div "Undo" at bounding box center [308, 548] width 20 height 8
click at [297, 457] on div "Undo" at bounding box center [300, 547] width 47 height 19
click at [293, 457] on div "Undo" at bounding box center [300, 547] width 47 height 19
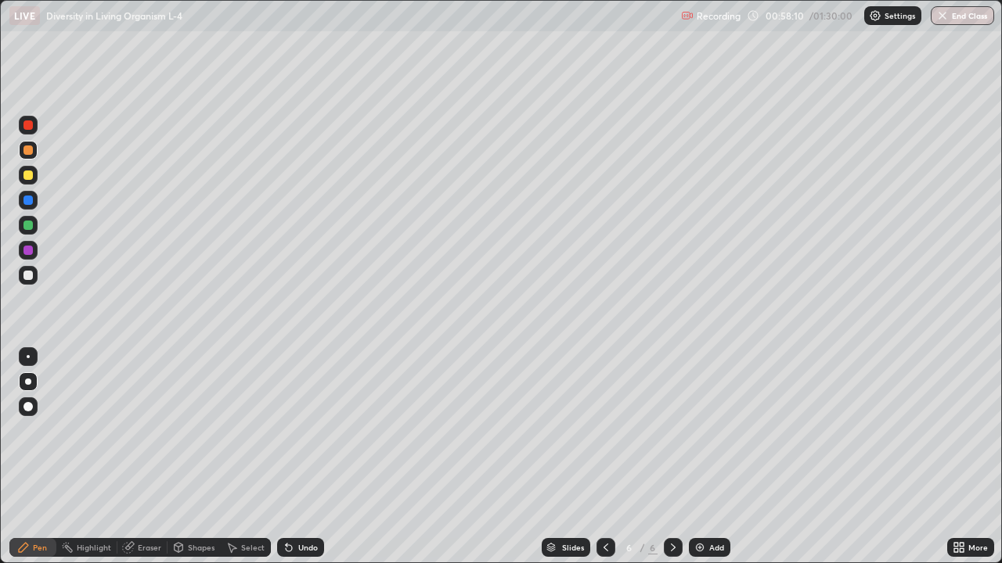
click at [294, 457] on div "Undo" at bounding box center [300, 547] width 47 height 19
click at [31, 224] on div at bounding box center [27, 225] width 9 height 9
click at [29, 150] on div at bounding box center [27, 150] width 9 height 9
click at [301, 457] on div "Undo" at bounding box center [308, 548] width 20 height 8
click at [298, 457] on div "Undo" at bounding box center [308, 548] width 20 height 8
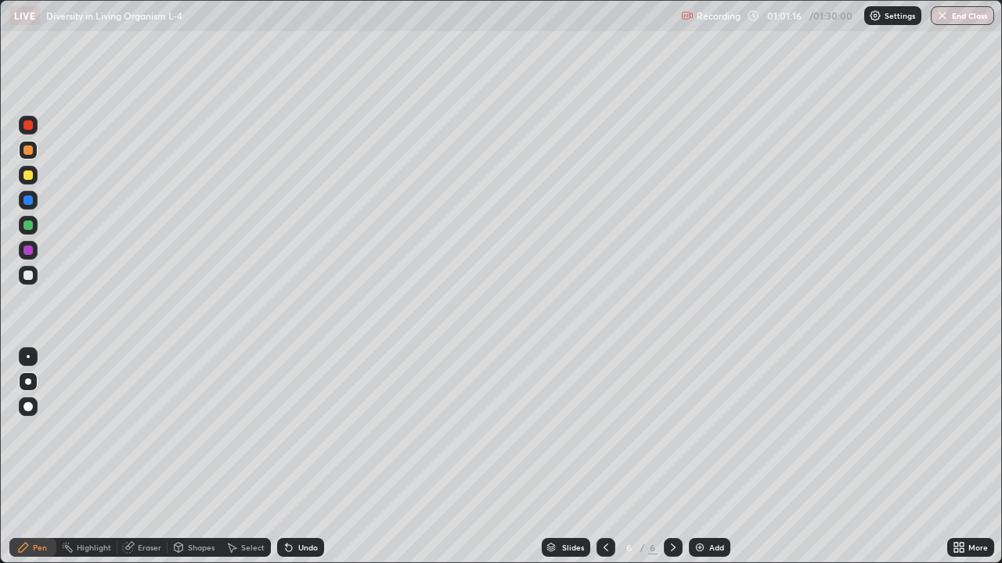
click at [30, 279] on div at bounding box center [27, 275] width 9 height 9
click at [29, 150] on div at bounding box center [27, 150] width 9 height 9
click at [30, 275] on div at bounding box center [27, 275] width 9 height 9
click at [36, 154] on div at bounding box center [28, 150] width 19 height 19
click at [9, 457] on div "Pen Highlight Eraser Shapes Select Undo Slides 6 / 6 Add More" at bounding box center [501, 547] width 1002 height 31
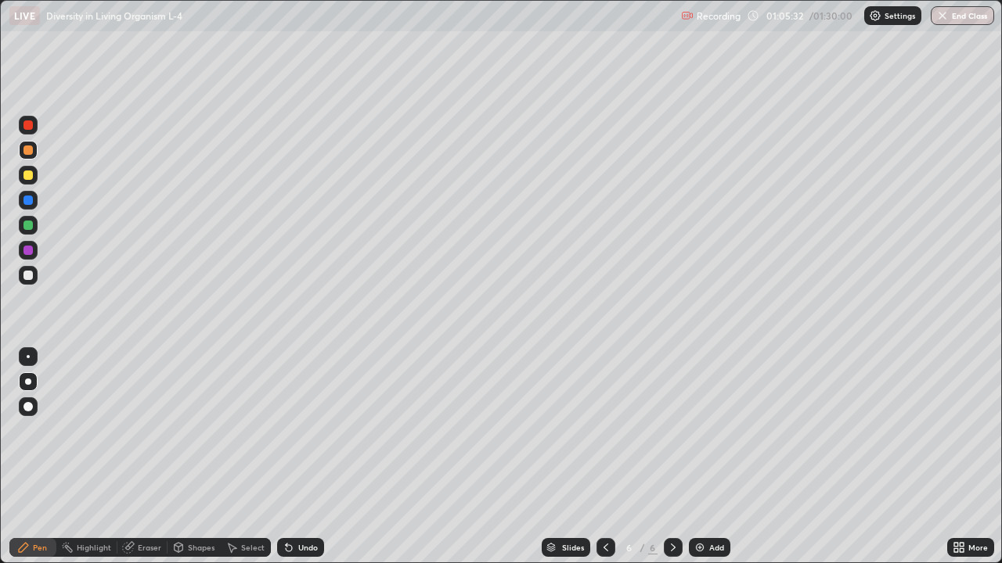
click at [27, 178] on div at bounding box center [27, 175] width 9 height 9
click at [36, 223] on div at bounding box center [28, 225] width 19 height 19
click at [29, 151] on div at bounding box center [27, 150] width 9 height 9
click at [31, 253] on div at bounding box center [27, 250] width 9 height 9
click at [30, 275] on div at bounding box center [27, 275] width 9 height 9
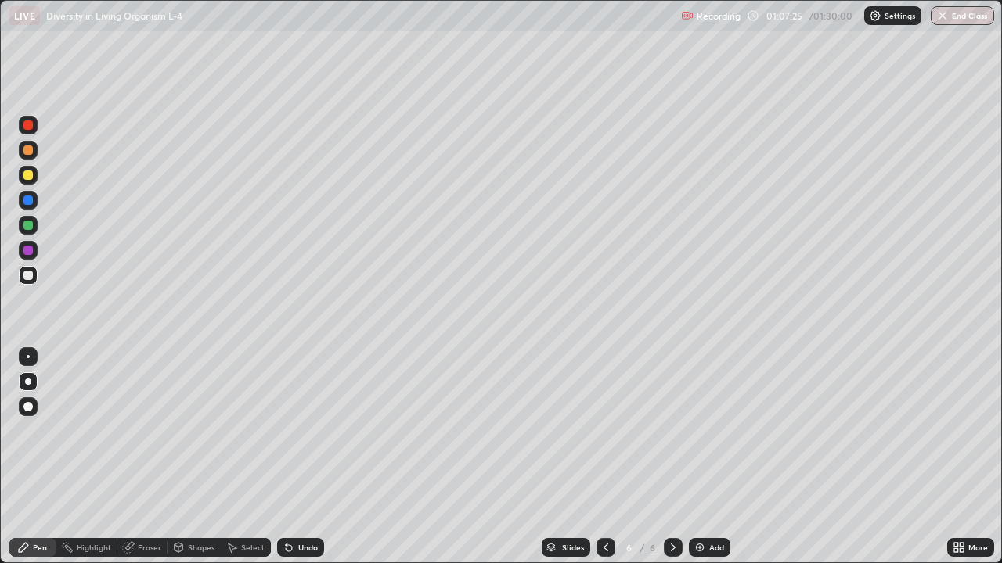
click at [693, 457] on img at bounding box center [699, 548] width 13 height 13
click at [27, 232] on div at bounding box center [28, 225] width 19 height 19
click at [31, 229] on div at bounding box center [27, 225] width 9 height 9
click at [301, 457] on div "Undo" at bounding box center [308, 548] width 20 height 8
click at [299, 457] on div "Undo" at bounding box center [308, 548] width 20 height 8
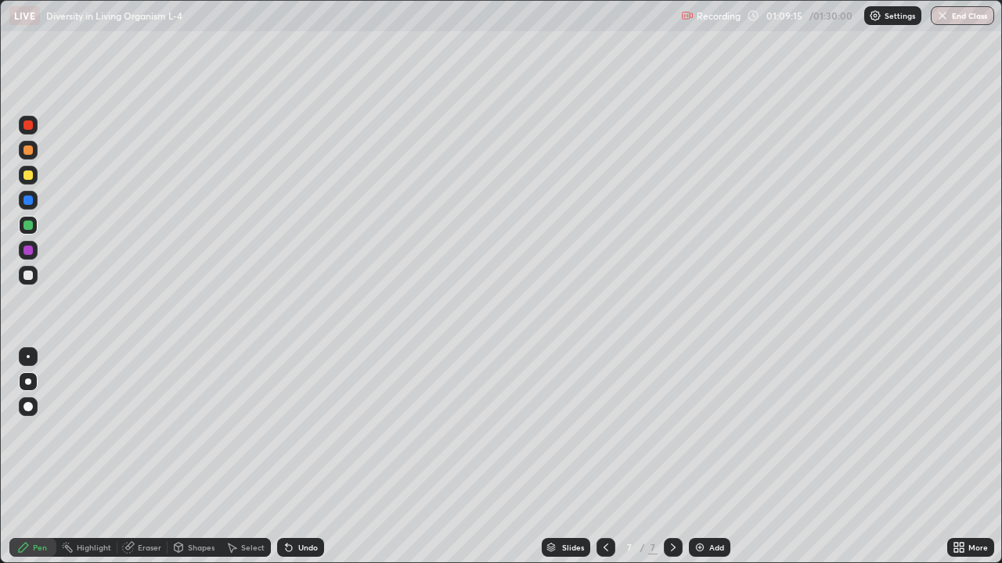
click at [298, 457] on div "Undo" at bounding box center [308, 548] width 20 height 8
click at [26, 274] on div at bounding box center [27, 275] width 9 height 9
click at [295, 457] on div "Undo" at bounding box center [300, 547] width 47 height 19
click at [298, 457] on div "Undo" at bounding box center [308, 548] width 20 height 8
click at [299, 457] on div "Undo" at bounding box center [308, 548] width 20 height 8
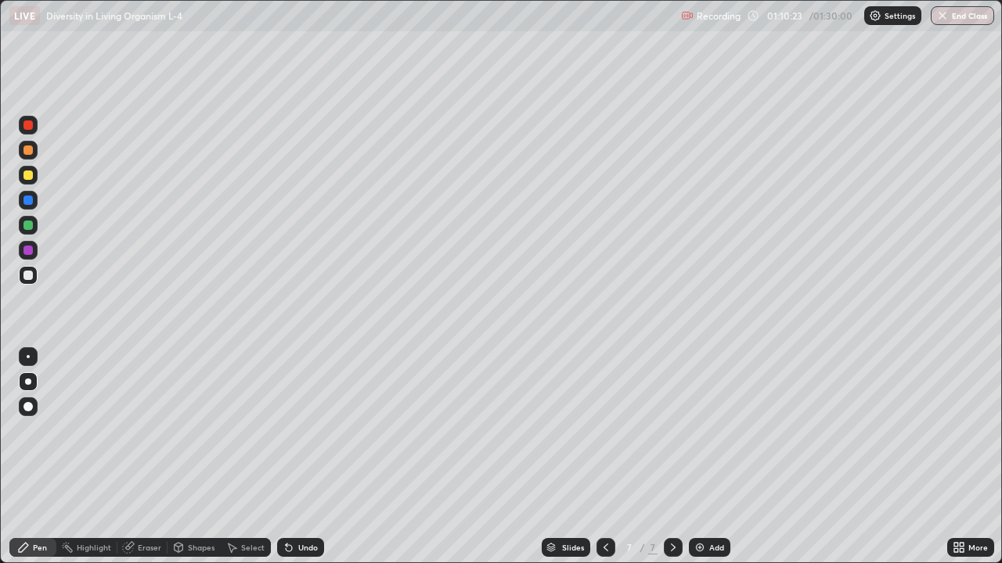
click at [302, 457] on div "Undo" at bounding box center [308, 548] width 20 height 8
click at [146, 457] on div "Eraser" at bounding box center [149, 548] width 23 height 8
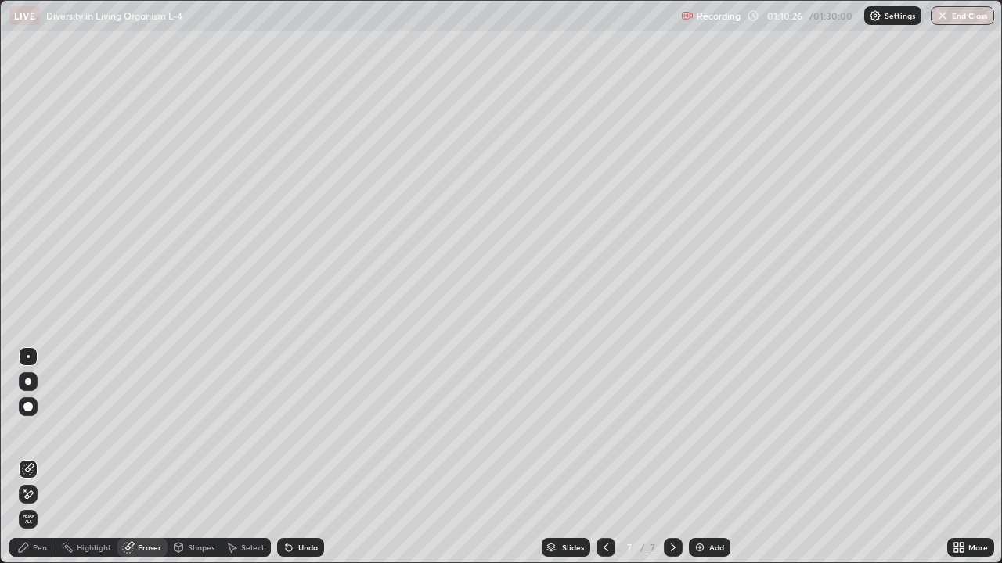
click at [27, 410] on div at bounding box center [27, 406] width 9 height 9
click at [36, 457] on div "Pen" at bounding box center [40, 548] width 14 height 8
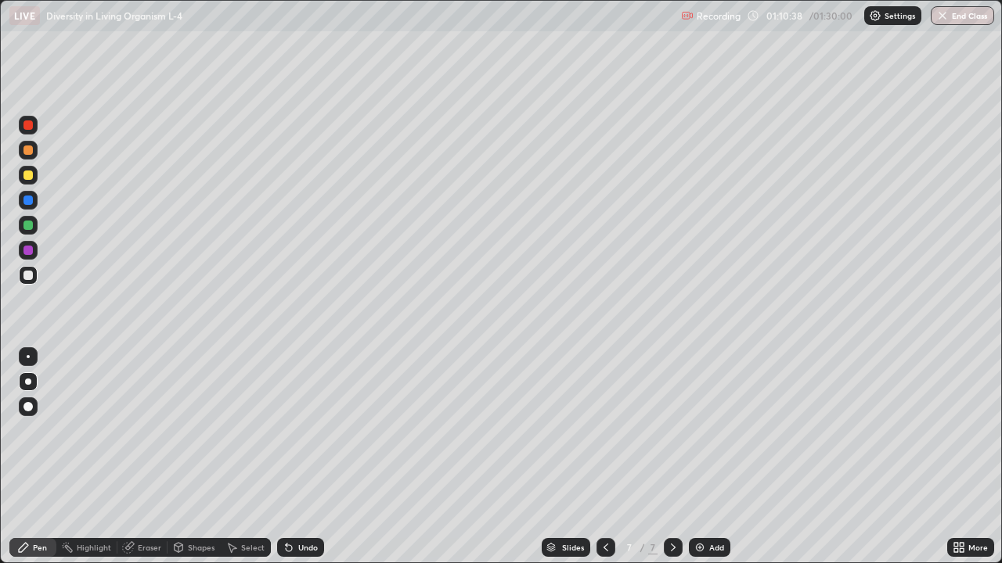
click at [29, 225] on div at bounding box center [27, 225] width 9 height 9
click at [301, 457] on div "Undo" at bounding box center [308, 548] width 20 height 8
click at [312, 457] on div "Undo" at bounding box center [308, 548] width 20 height 8
click at [310, 457] on div "Undo" at bounding box center [308, 548] width 20 height 8
click at [308, 457] on div "Undo" at bounding box center [308, 548] width 20 height 8
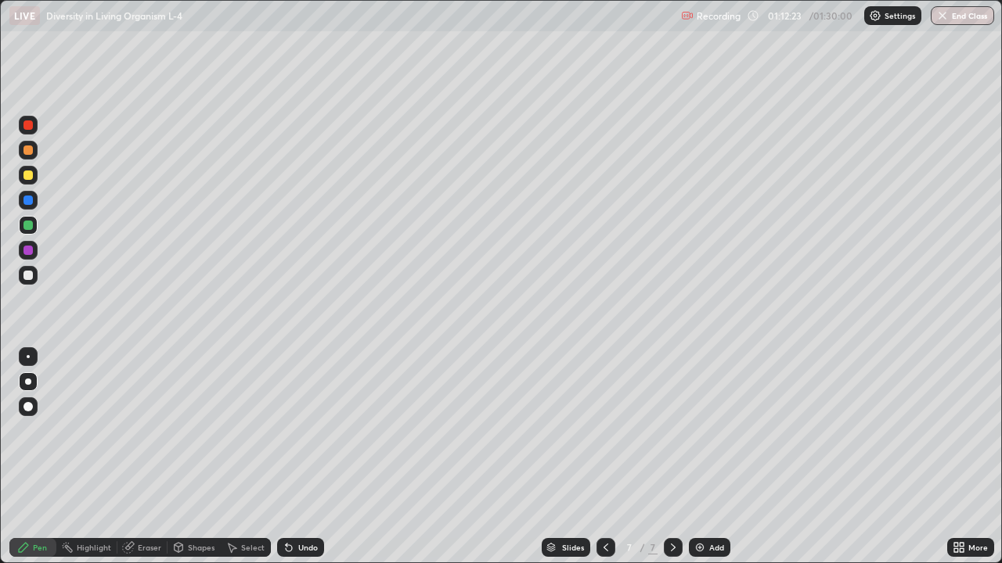
click at [308, 457] on div "Undo" at bounding box center [308, 548] width 20 height 8
click at [305, 457] on div "Undo" at bounding box center [308, 548] width 20 height 8
click at [31, 176] on div at bounding box center [27, 175] width 9 height 9
click at [31, 225] on div at bounding box center [27, 225] width 9 height 9
click at [295, 457] on div "Undo" at bounding box center [300, 547] width 47 height 19
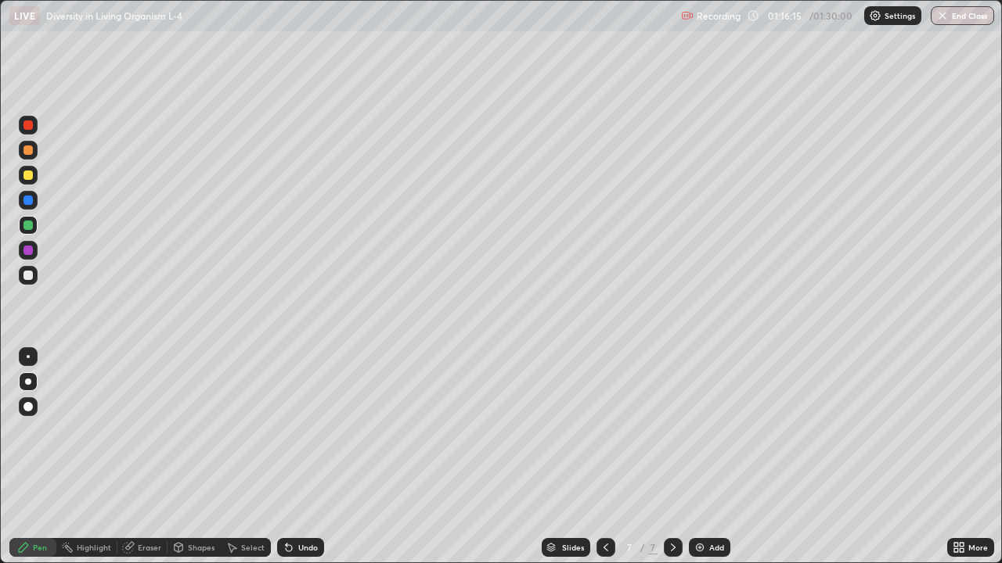
click at [297, 457] on div "Undo" at bounding box center [300, 547] width 47 height 19
click at [308, 457] on div "Undo" at bounding box center [308, 548] width 20 height 8
click at [27, 273] on div at bounding box center [27, 275] width 9 height 9
click at [304, 457] on div "Undo" at bounding box center [308, 548] width 20 height 8
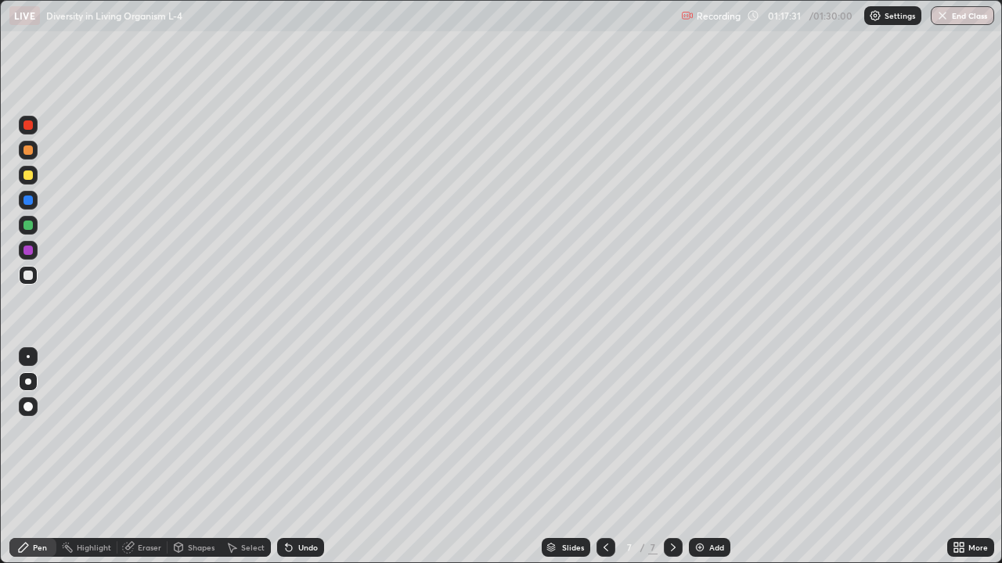
click at [302, 457] on div "Undo" at bounding box center [308, 548] width 20 height 8
click at [27, 175] on div at bounding box center [27, 175] width 9 height 9
click at [301, 457] on div "Undo" at bounding box center [308, 548] width 20 height 8
click at [302, 457] on div "Undo" at bounding box center [308, 548] width 20 height 8
click at [303, 457] on div "Undo" at bounding box center [308, 548] width 20 height 8
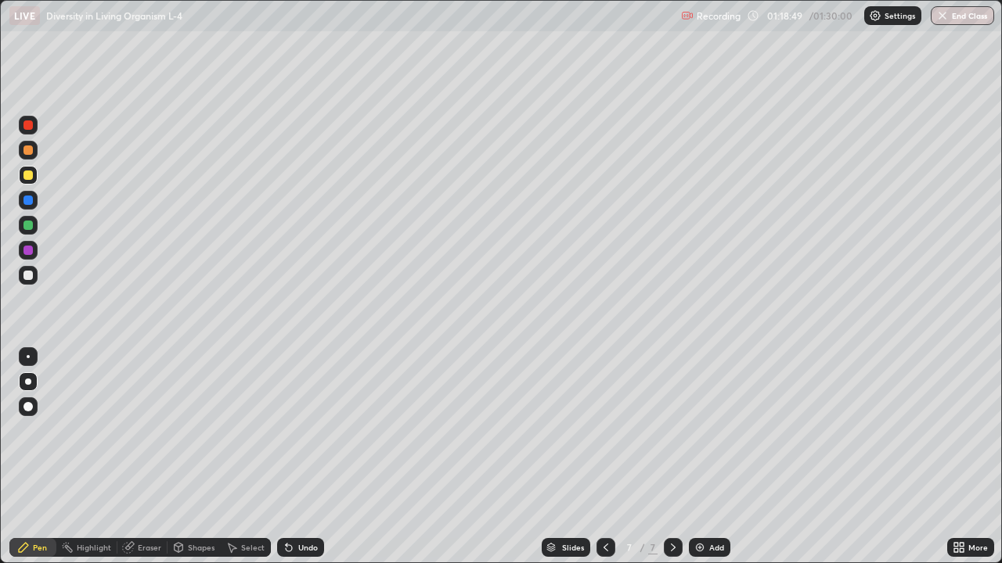
click at [24, 149] on div at bounding box center [27, 150] width 9 height 9
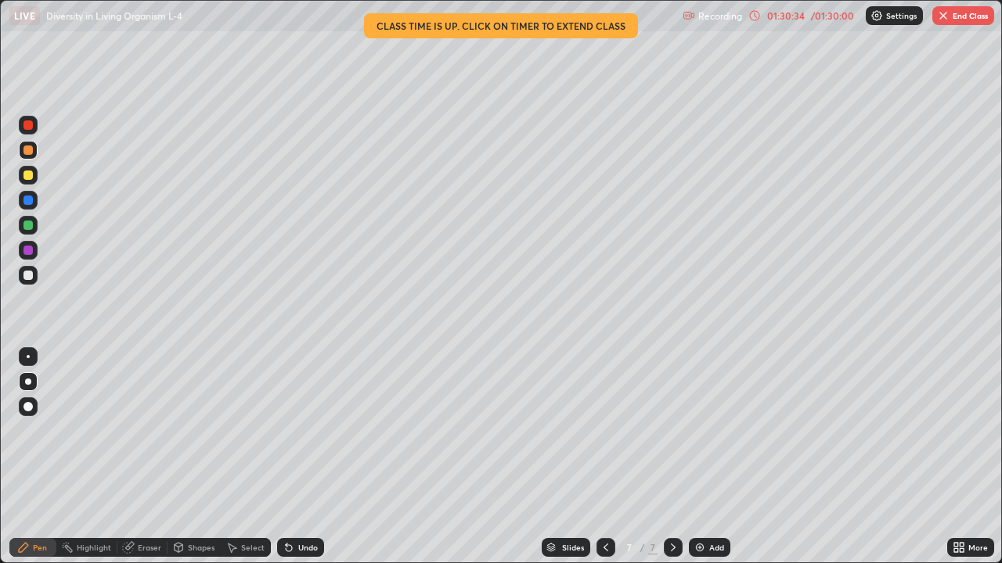
click at [958, 16] on button "End Class" at bounding box center [963, 15] width 62 height 19
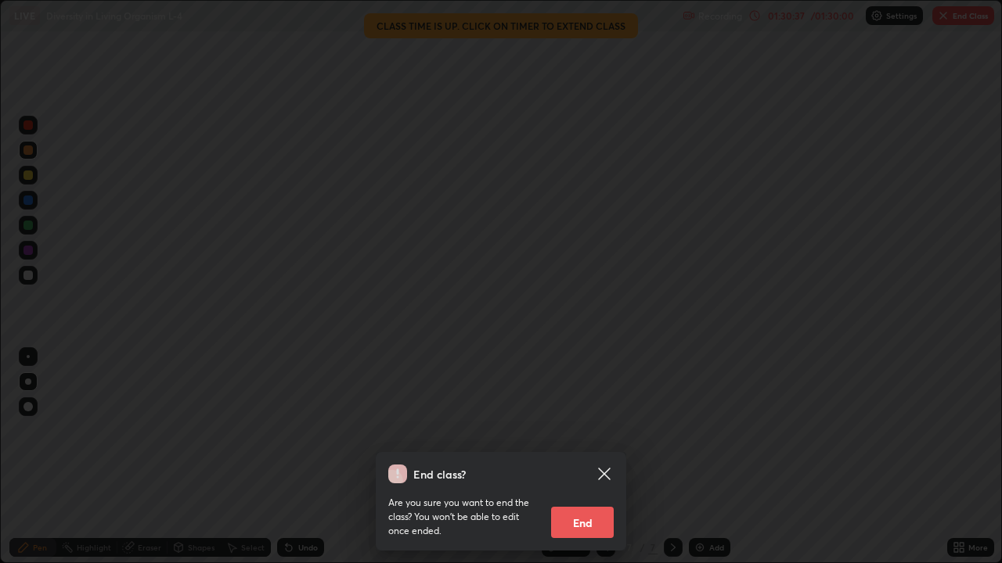
click at [594, 457] on button "End" at bounding box center [582, 522] width 63 height 31
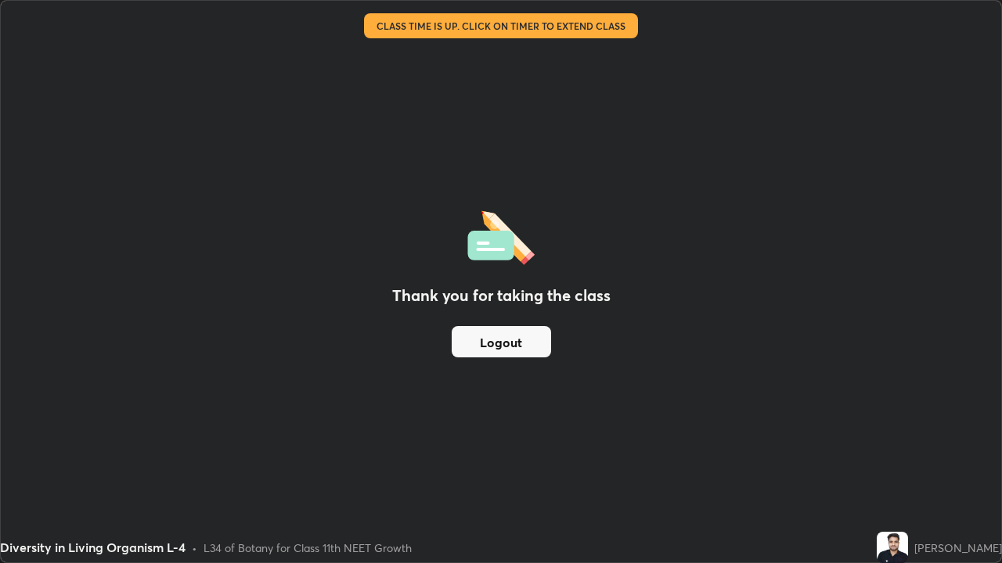
click at [531, 329] on button "Logout" at bounding box center [501, 341] width 99 height 31
click at [529, 349] on button "Logout" at bounding box center [501, 341] width 99 height 31
click at [536, 347] on button "Logout" at bounding box center [501, 341] width 99 height 31
click at [538, 340] on button "Logout" at bounding box center [501, 341] width 99 height 31
click at [526, 347] on button "Logout" at bounding box center [501, 341] width 99 height 31
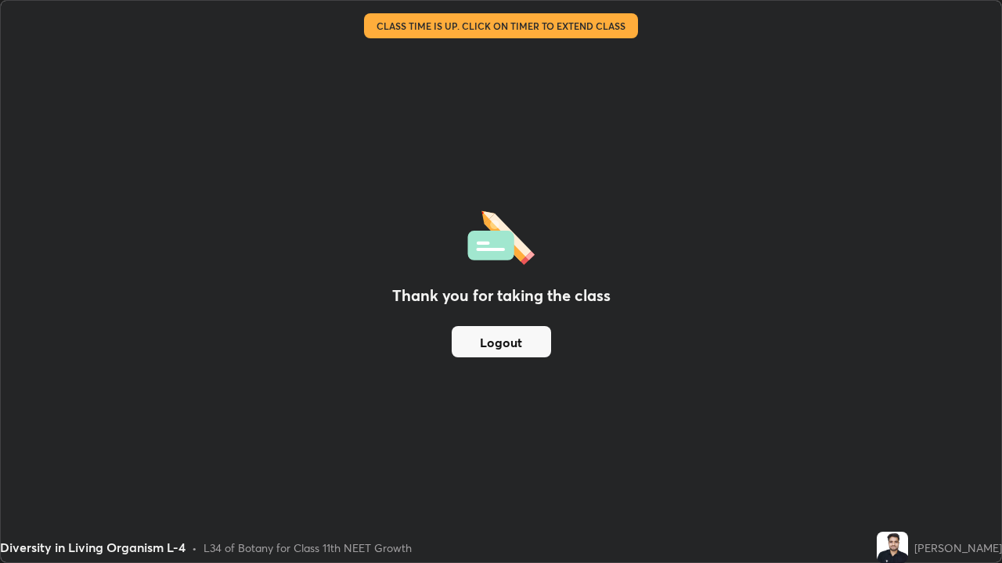
click at [527, 346] on button "Logout" at bounding box center [501, 341] width 99 height 31
click at [524, 346] on button "Logout" at bounding box center [501, 341] width 99 height 31
click at [525, 344] on button "Logout" at bounding box center [501, 341] width 99 height 31
click at [526, 345] on button "Logout" at bounding box center [501, 341] width 99 height 31
click at [519, 347] on button "Logout" at bounding box center [501, 341] width 99 height 31
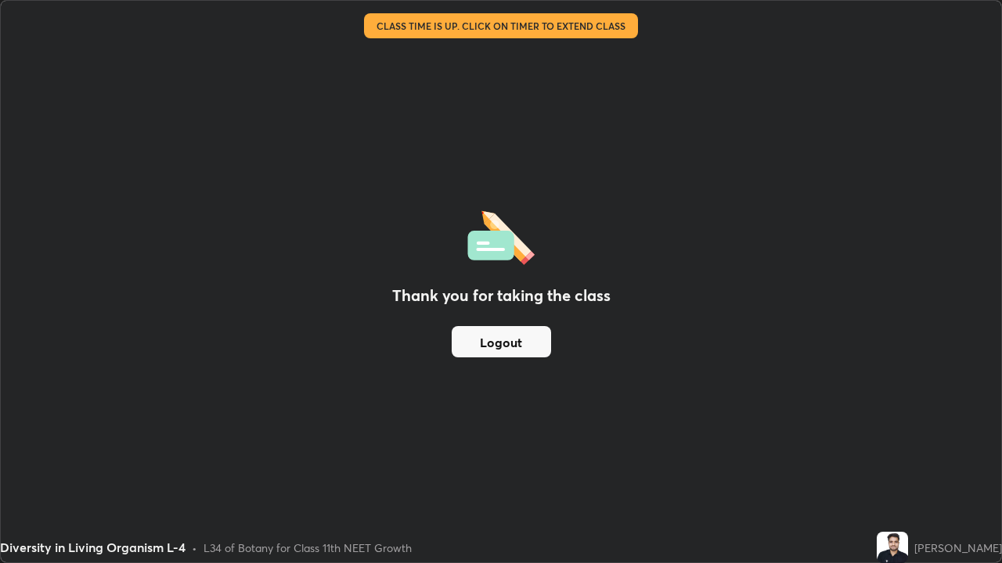
click at [523, 344] on button "Logout" at bounding box center [501, 341] width 99 height 31
click at [524, 340] on button "Logout" at bounding box center [501, 341] width 99 height 31
click at [526, 339] on button "Logout" at bounding box center [501, 341] width 99 height 31
click at [531, 342] on button "Logout" at bounding box center [501, 341] width 99 height 31
click at [490, 341] on button "Logout" at bounding box center [501, 341] width 99 height 31
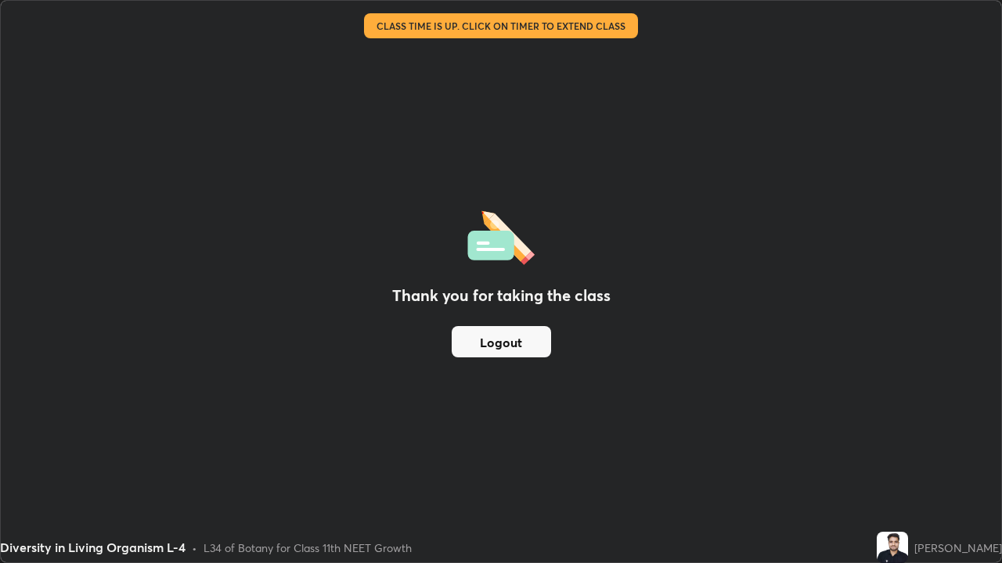
click at [488, 332] on button "Logout" at bounding box center [501, 341] width 99 height 31
click at [488, 334] on button "Logout" at bounding box center [501, 341] width 99 height 31
click at [492, 339] on button "Logout" at bounding box center [501, 341] width 99 height 31
click at [498, 343] on button "Logout" at bounding box center [501, 341] width 99 height 31
click at [507, 344] on button "Logout" at bounding box center [501, 341] width 99 height 31
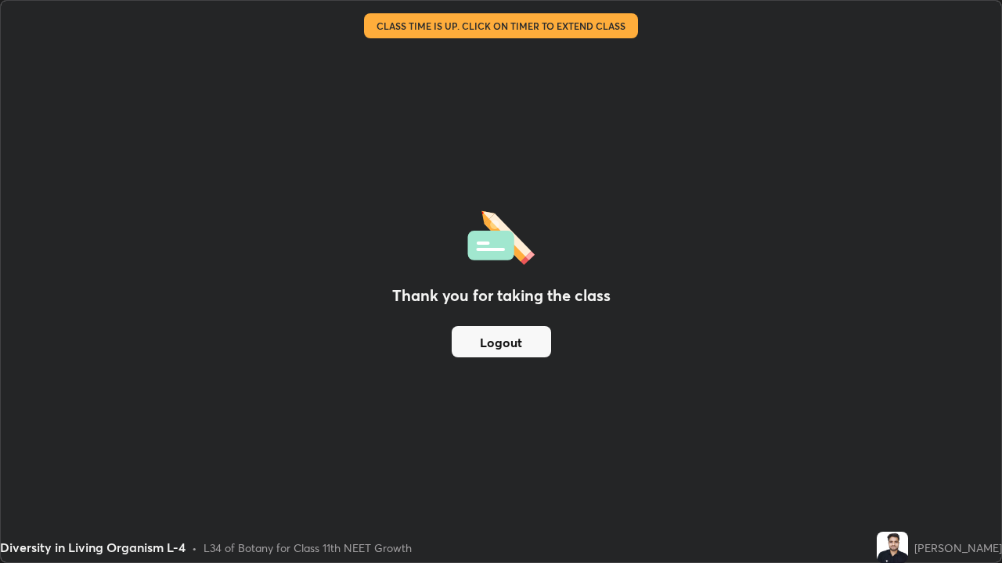
click at [513, 343] on button "Logout" at bounding box center [501, 341] width 99 height 31
click at [513, 340] on button "Logout" at bounding box center [501, 341] width 99 height 31
click at [509, 347] on button "Logout" at bounding box center [501, 341] width 99 height 31
click at [492, 337] on button "Logout" at bounding box center [501, 341] width 99 height 31
click at [490, 340] on button "Logout" at bounding box center [501, 341] width 99 height 31
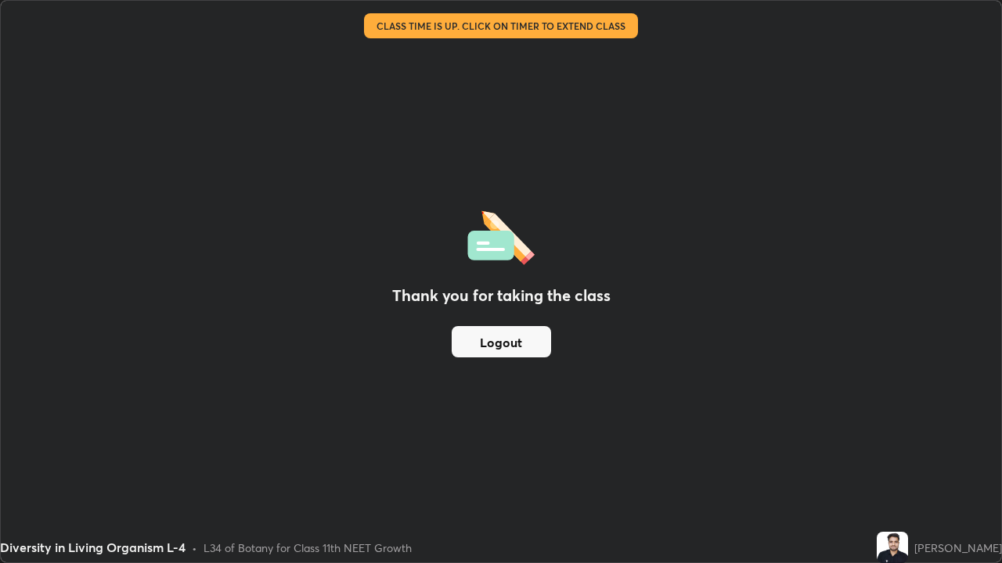
click at [501, 350] on button "Logout" at bounding box center [501, 341] width 99 height 31
click at [491, 333] on button "Logout" at bounding box center [501, 341] width 99 height 31
click at [480, 327] on button "Logout" at bounding box center [501, 341] width 99 height 31
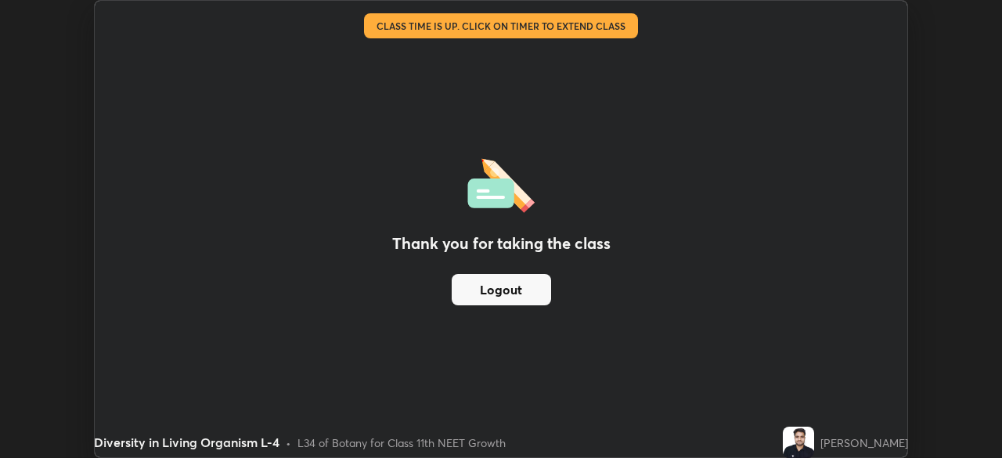
scroll to position [77800, 77256]
